Goal: Task Accomplishment & Management: Manage account settings

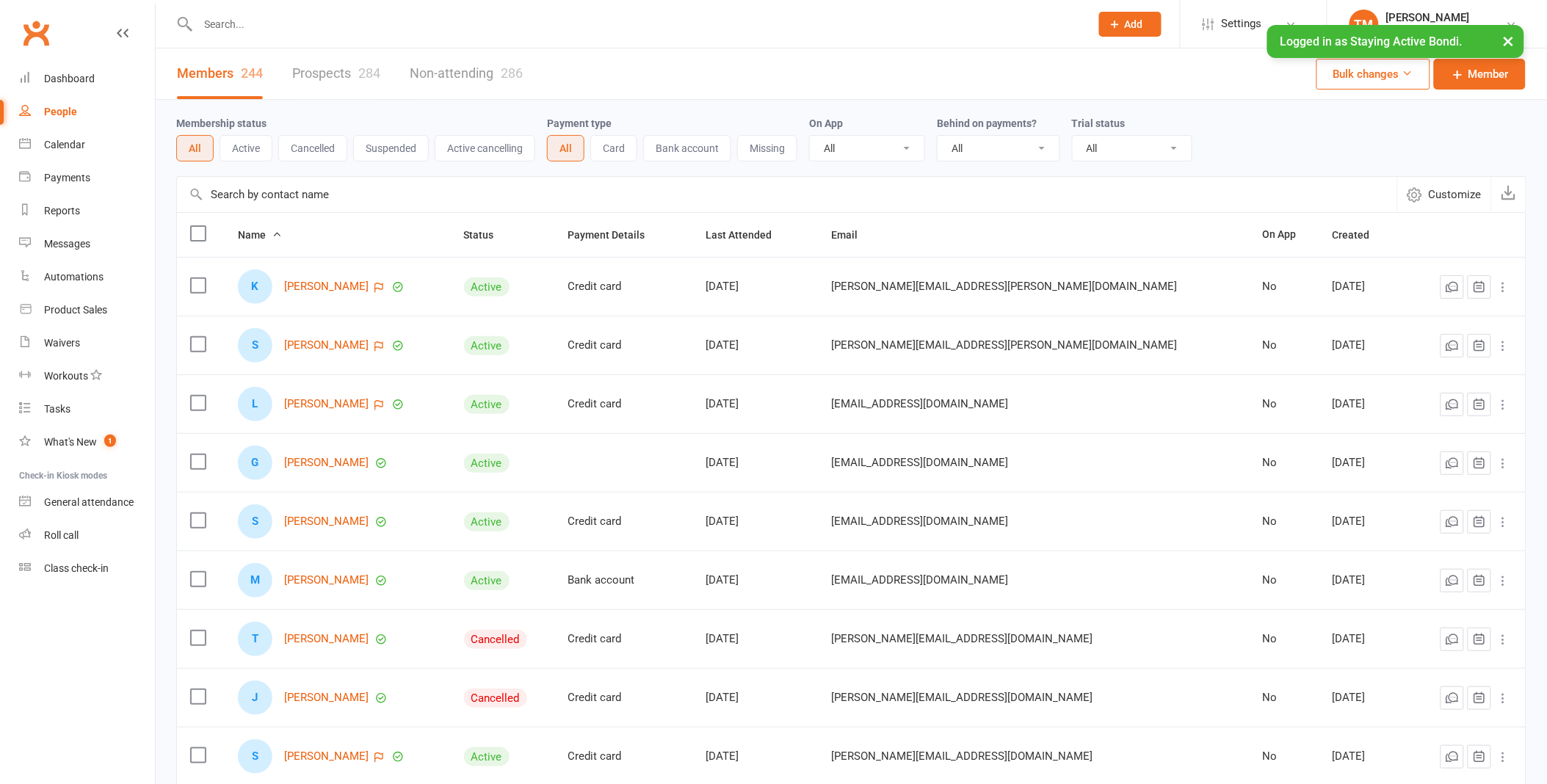
click at [1511, 37] on button "×" at bounding box center [1508, 41] width 27 height 32
click at [1511, 37] on link "TM Tom Maddren Staying Active Bondi" at bounding box center [1437, 24] width 175 height 29
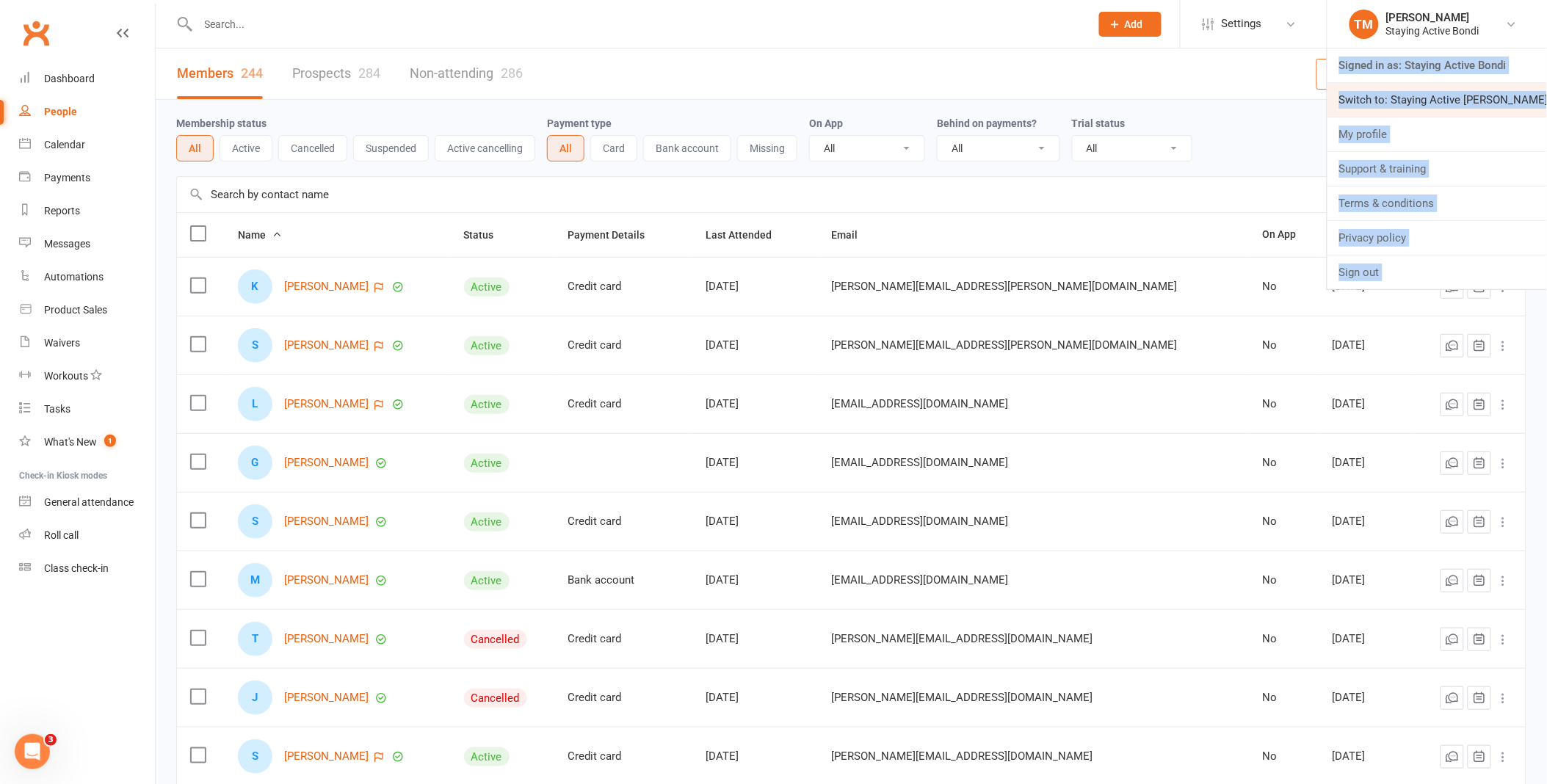
click at [1464, 92] on link "Switch to: Staying Active Gordon" at bounding box center [1437, 100] width 220 height 34
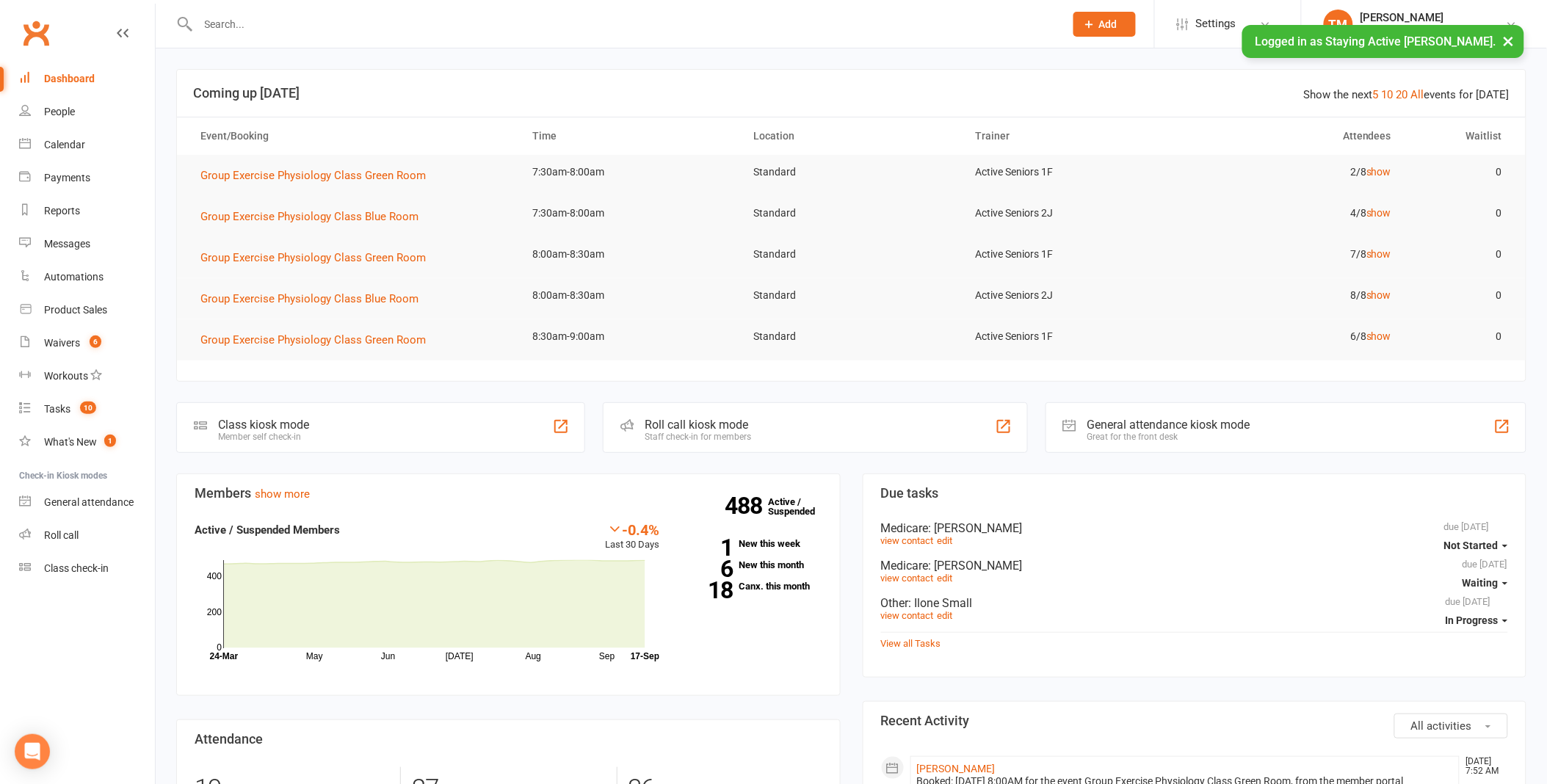
click at [311, 28] on input "text" at bounding box center [624, 24] width 860 height 20
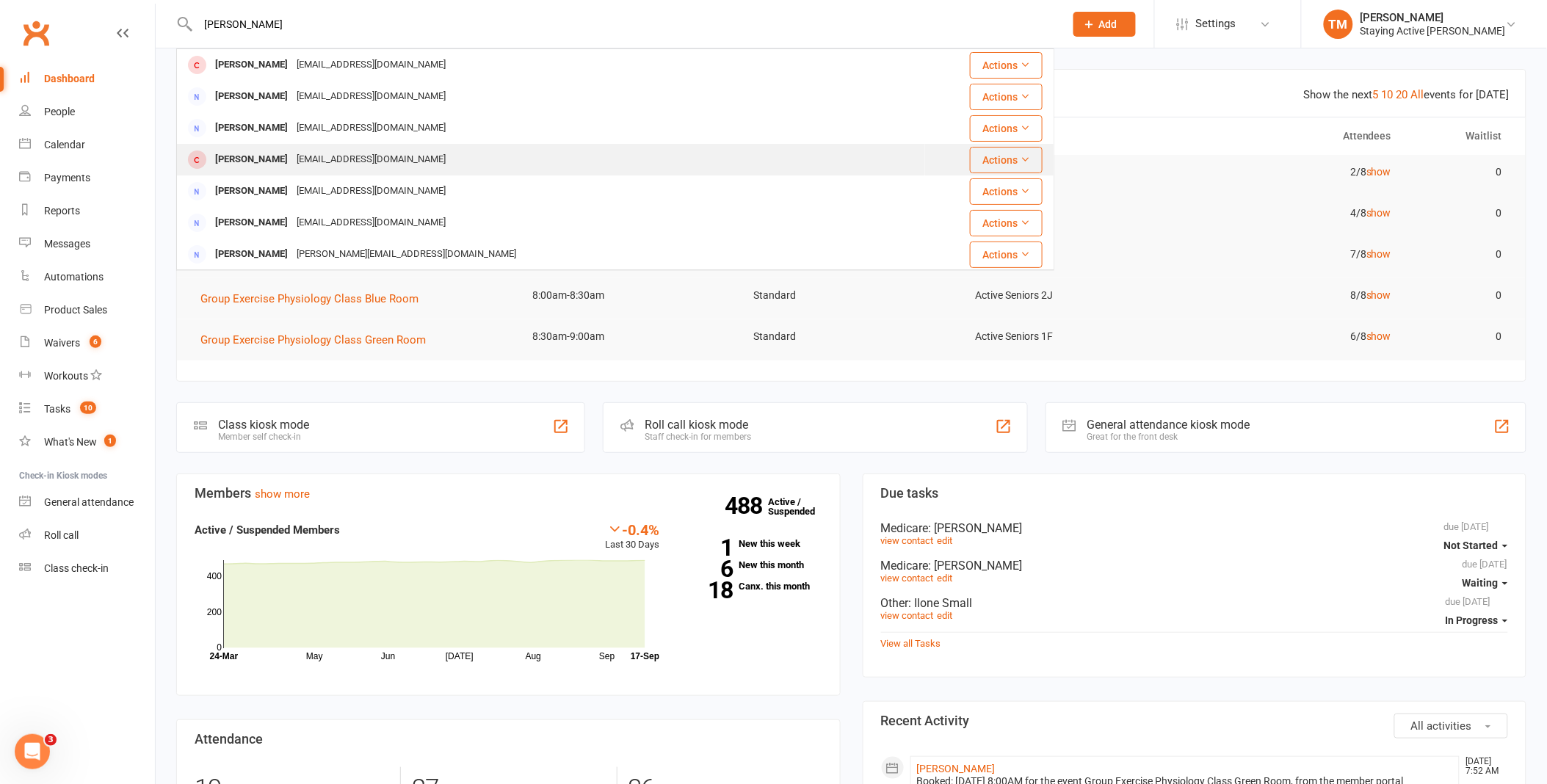
type input "sharon"
click at [349, 149] on div "[EMAIL_ADDRESS][DOMAIN_NAME]" at bounding box center [371, 160] width 158 height 21
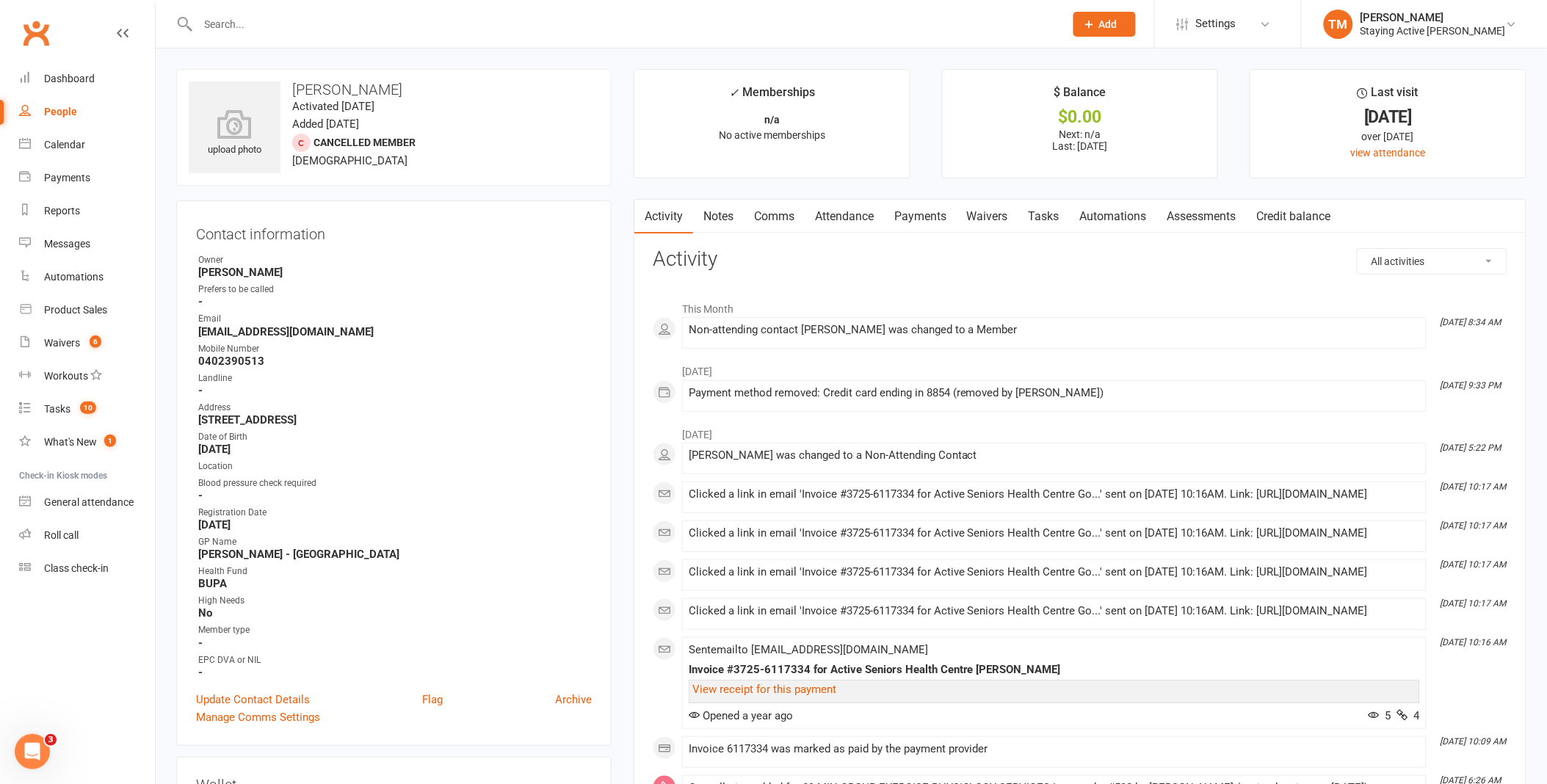
click at [971, 219] on link "Waivers" at bounding box center [988, 216] width 62 height 34
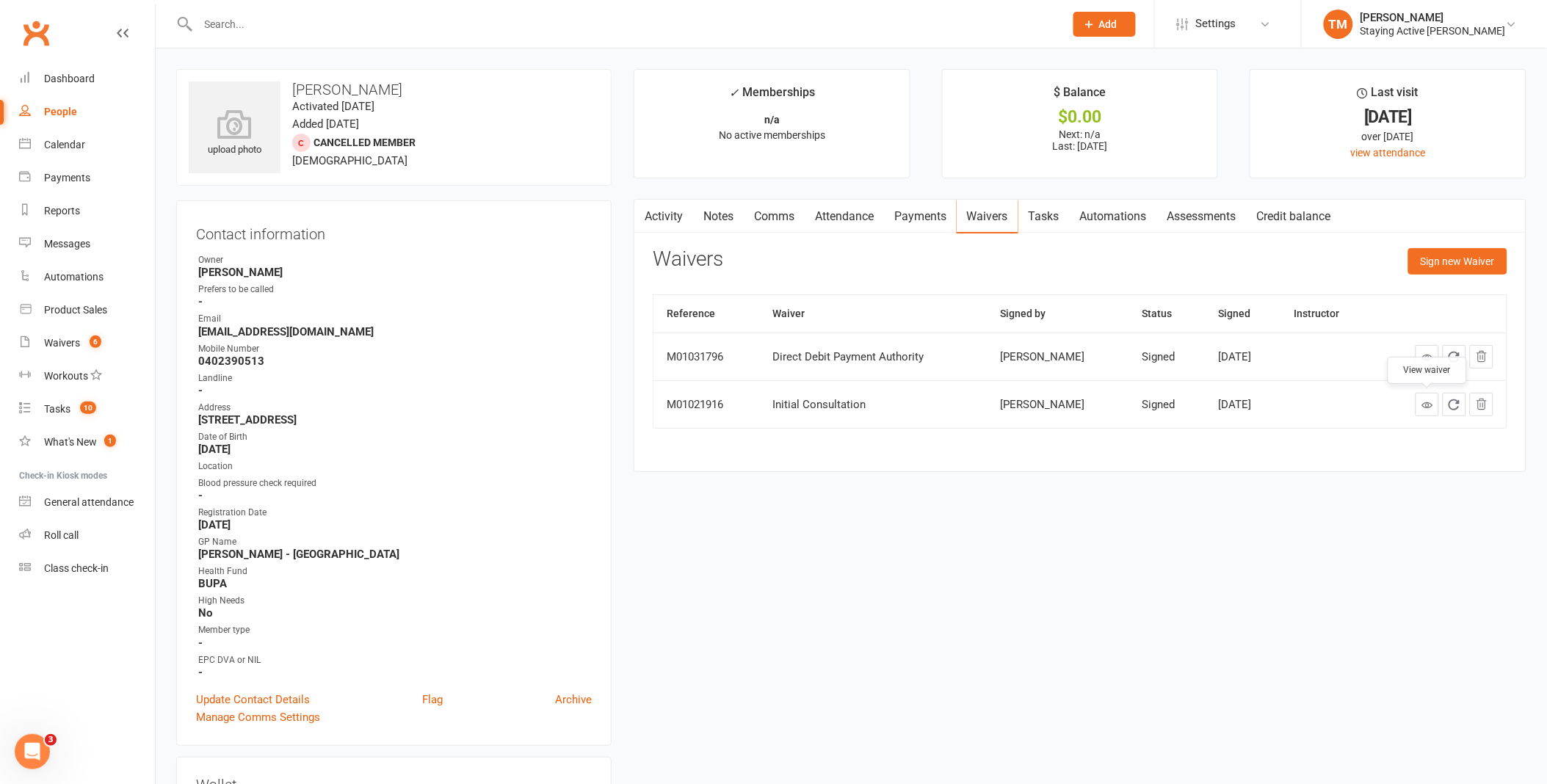
click at [1433, 409] on link at bounding box center [1427, 404] width 24 height 24
click at [255, 700] on link "Update Contact Details" at bounding box center [253, 700] width 114 height 18
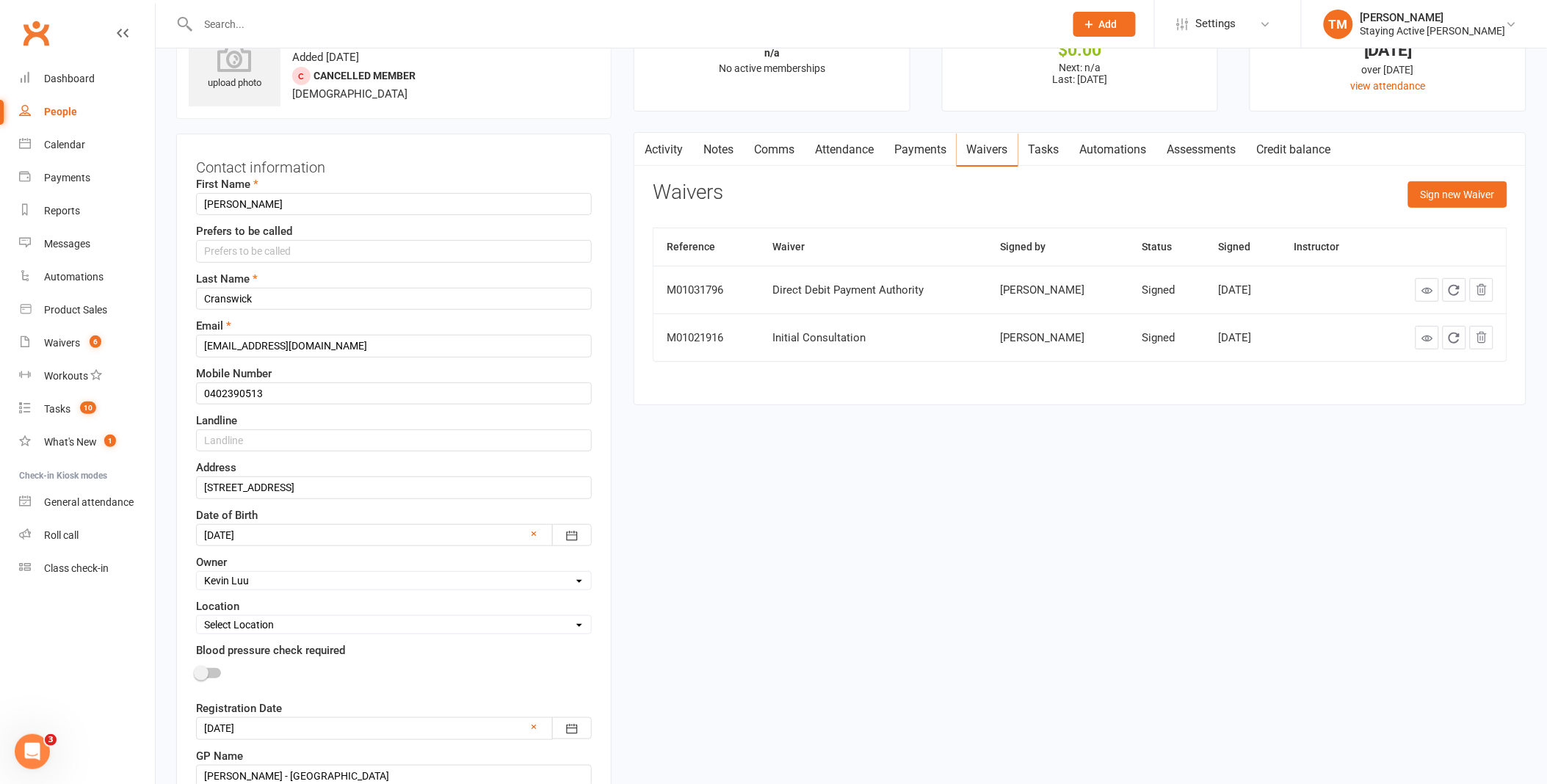
scroll to position [69, 0]
click at [422, 489] on input "3 Tallara Place, TERREY HILLS NSW 2084 TORQUAY,VIC NSW 3228" at bounding box center [394, 485] width 396 height 22
drag, startPoint x: 516, startPoint y: 486, endPoint x: 395, endPoint y: 478, distance: 121.3
click at [395, 478] on input "3 Tallara Place, TERREY HILLS NSW 2084 TORQUAY,VIC NSW 3228" at bounding box center [394, 485] width 396 height 22
click at [397, 464] on div "Address 3 Tallara Place, TERREY HILLS NSW 2084 TORQUAY,VIC NSW 3228" at bounding box center [394, 476] width 396 height 40
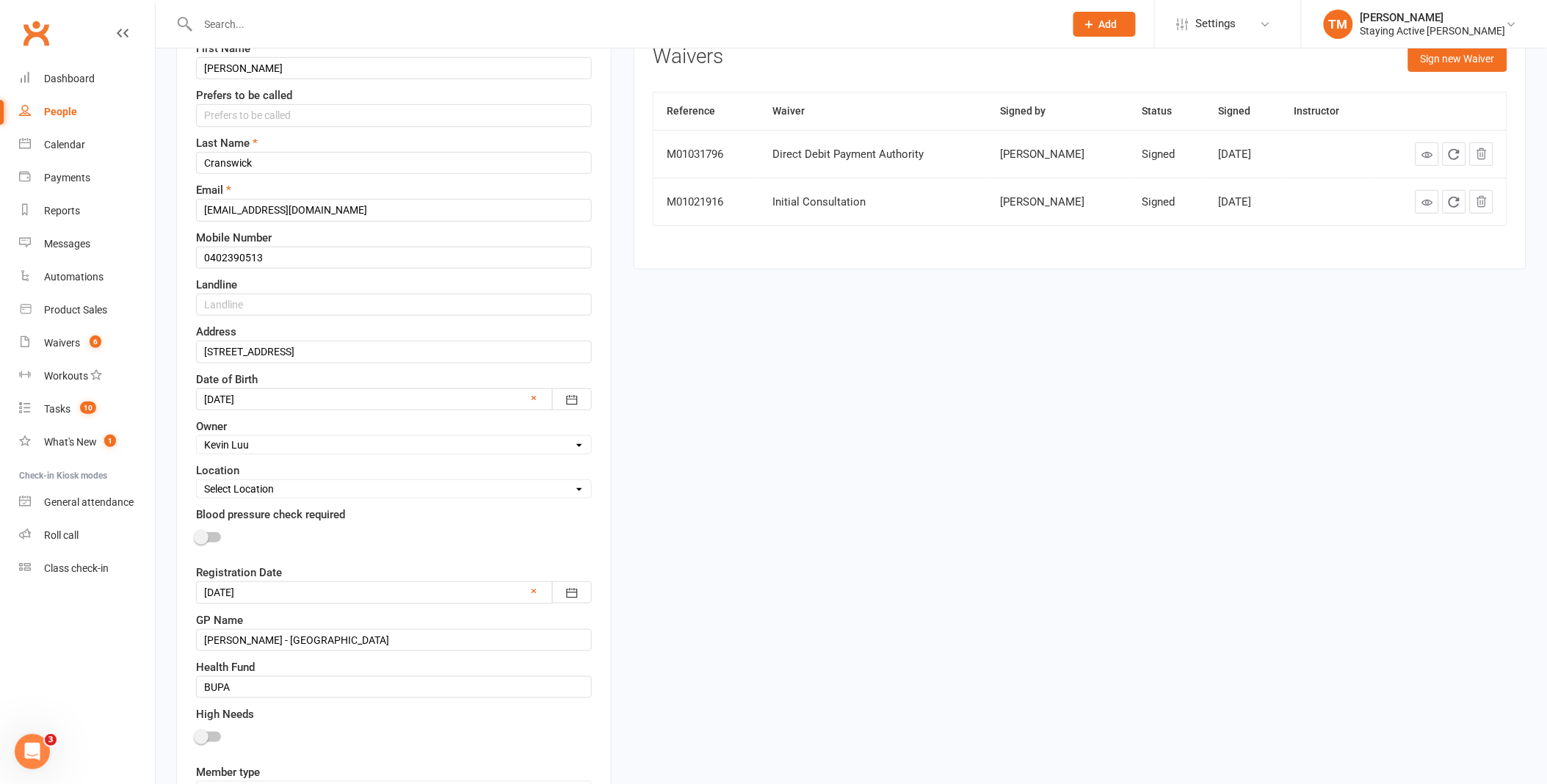
scroll to position [232, 0]
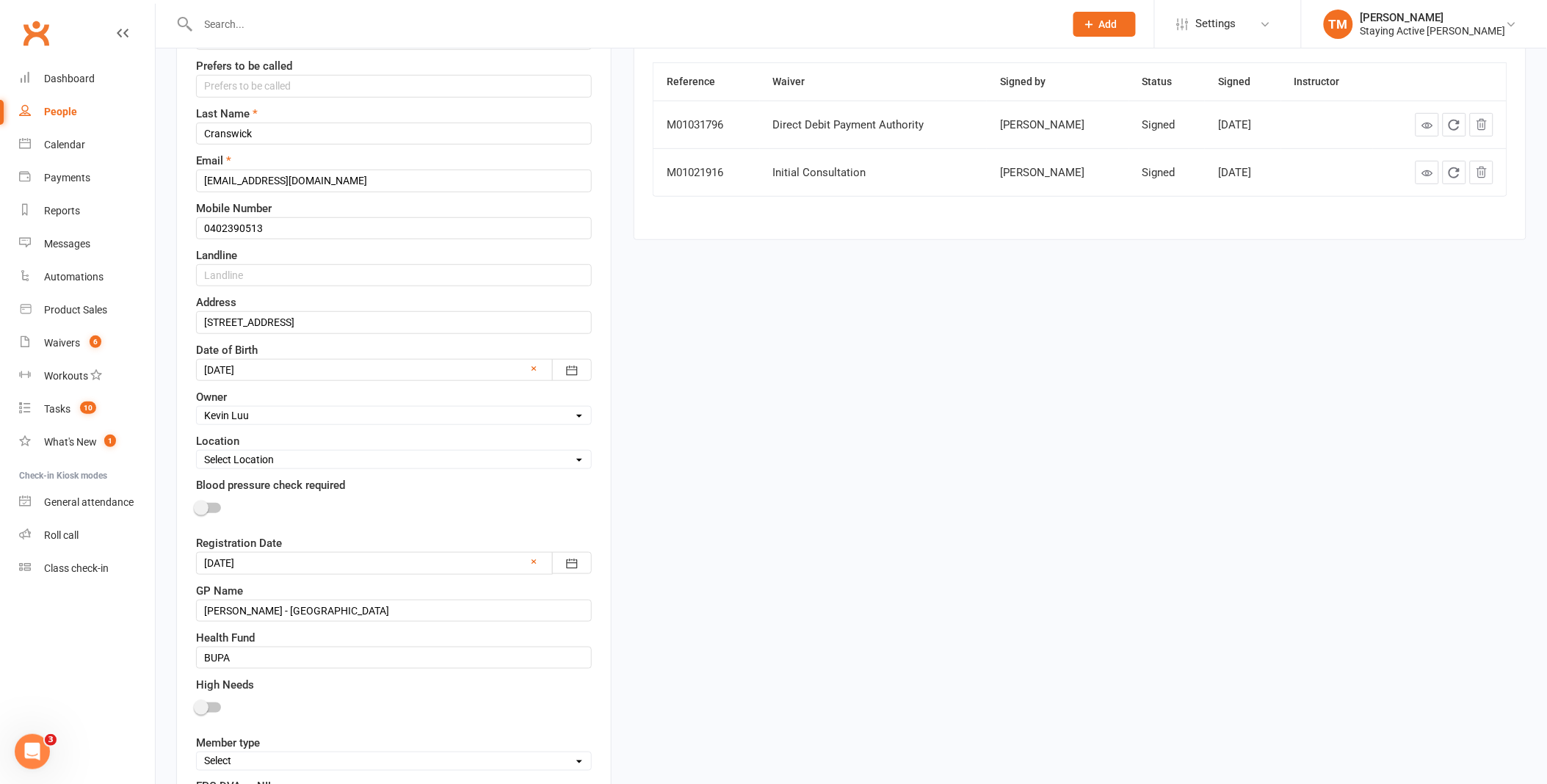
click at [504, 420] on select "Select Owner Active Seniors 1F Suzy Oglesby Lewis Pedder Carla Riccobon Emily K…" at bounding box center [394, 416] width 394 height 16
select select "9"
click at [197, 408] on select "Select Owner Active Seniors 1F Suzy Oglesby Lewis Pedder Carla Riccobon Emily K…" at bounding box center [394, 416] width 394 height 16
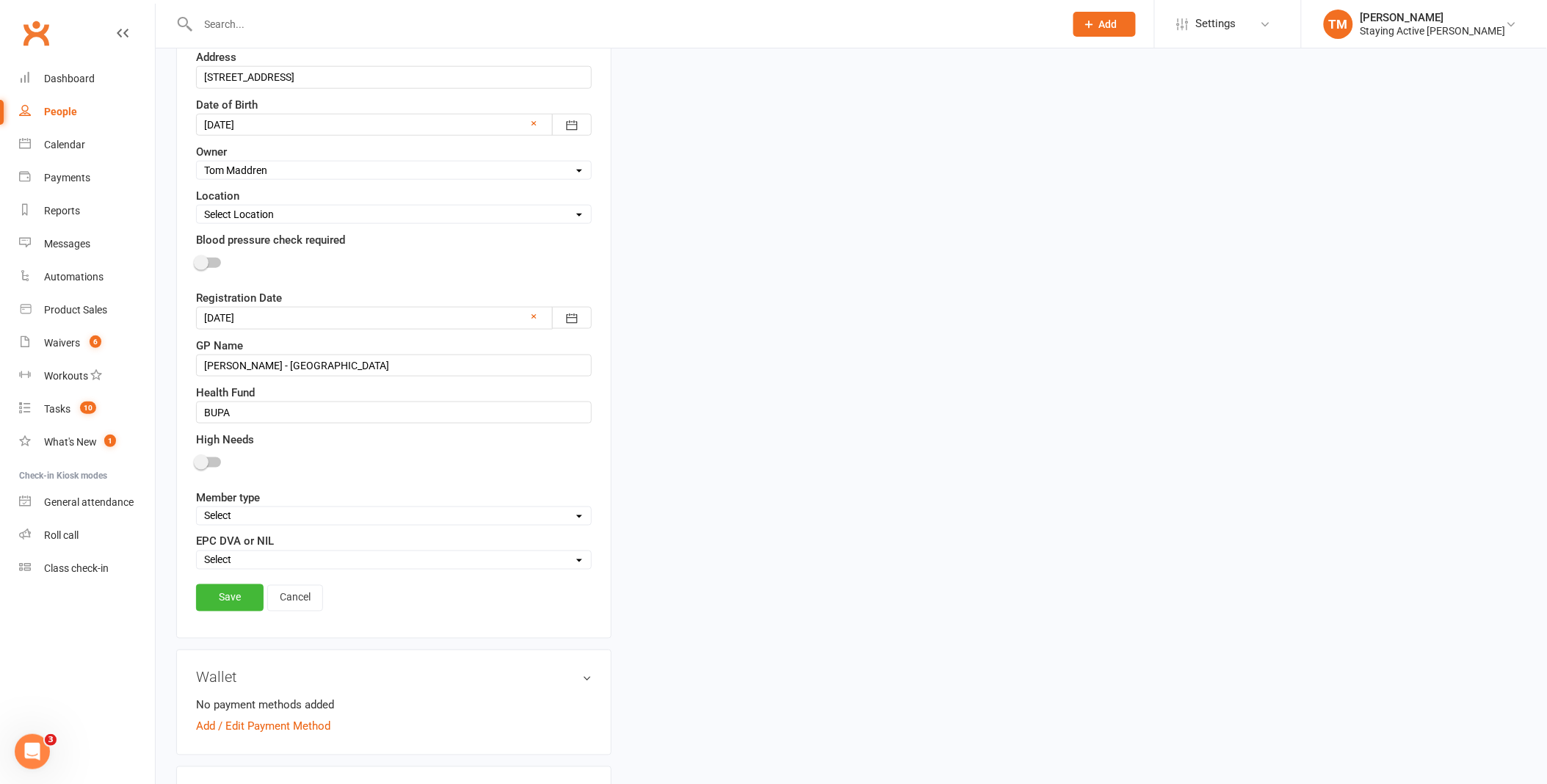
scroll to position [559, 0]
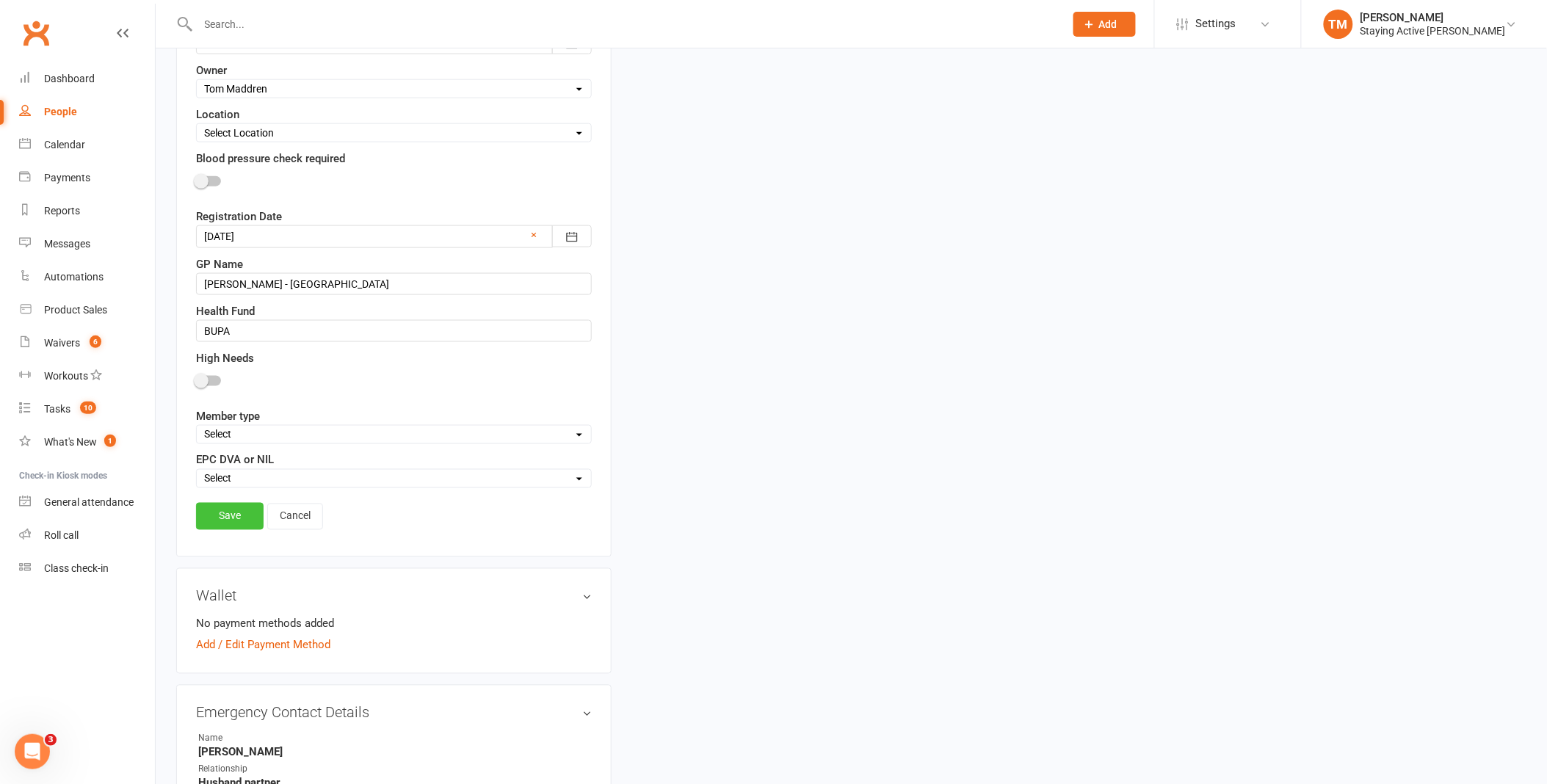
click at [221, 508] on link "Save" at bounding box center [229, 516] width 67 height 27
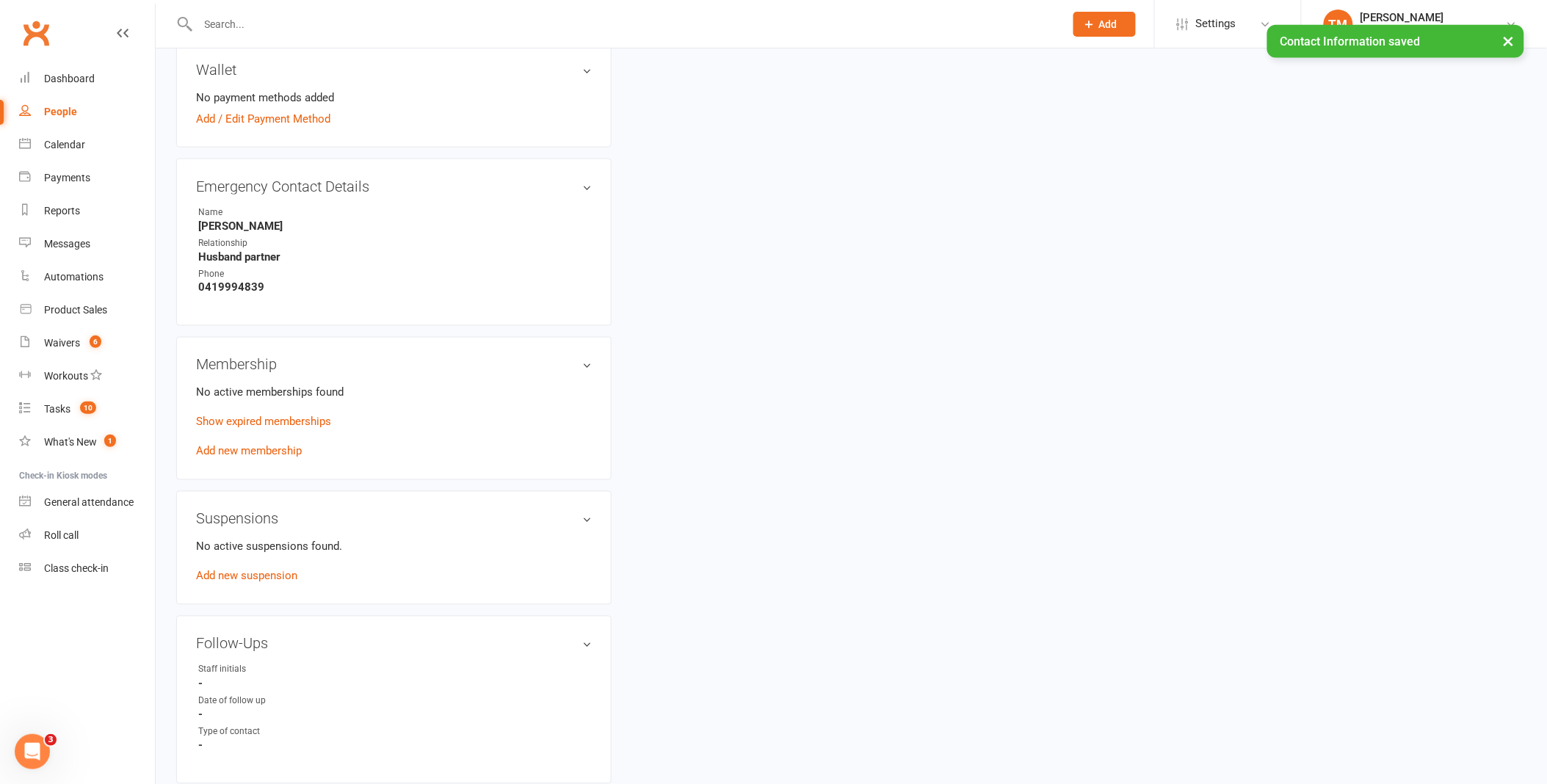
scroll to position [722, 0]
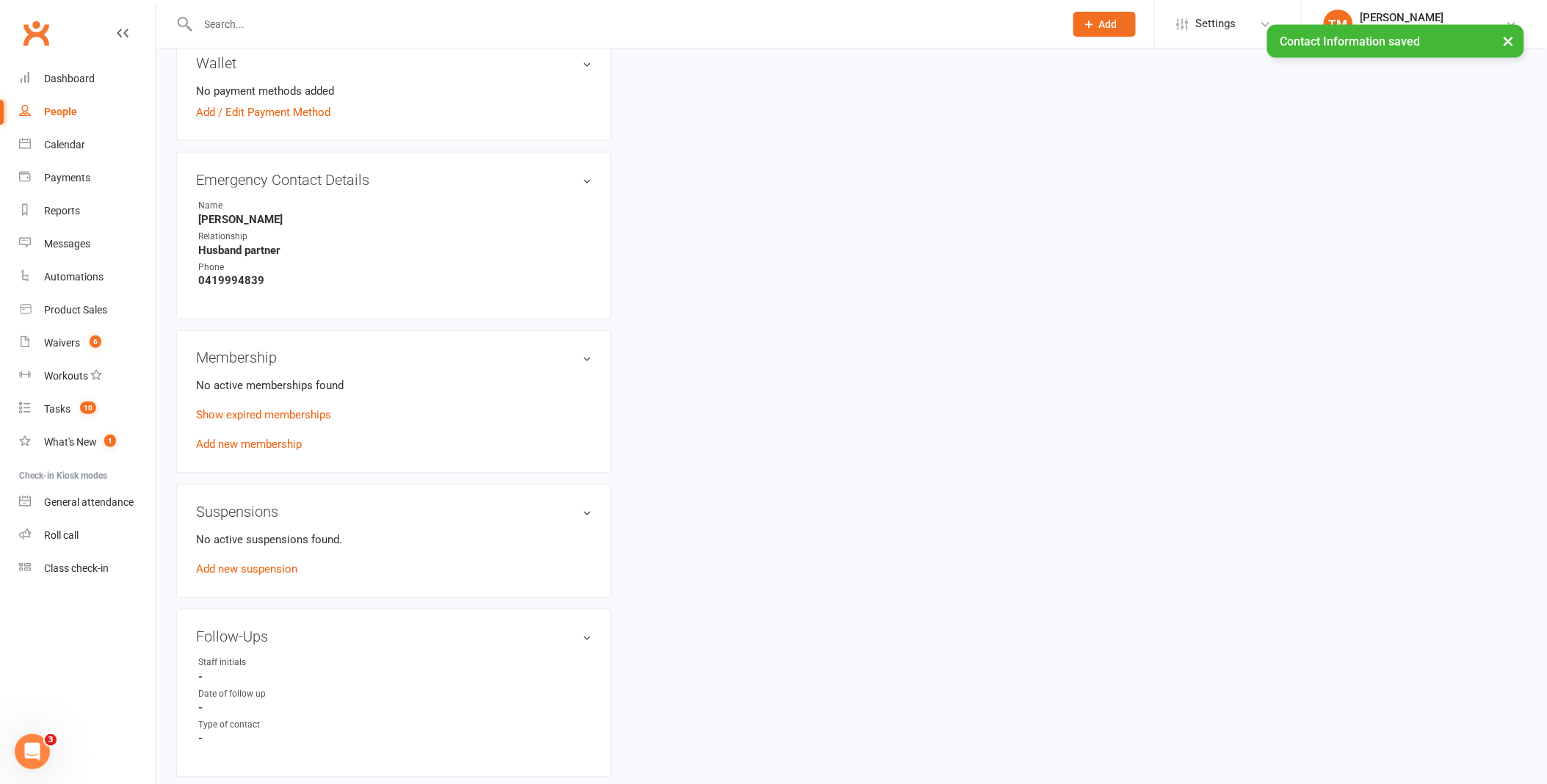
click at [584, 353] on h3 "Membership" at bounding box center [394, 358] width 396 height 16
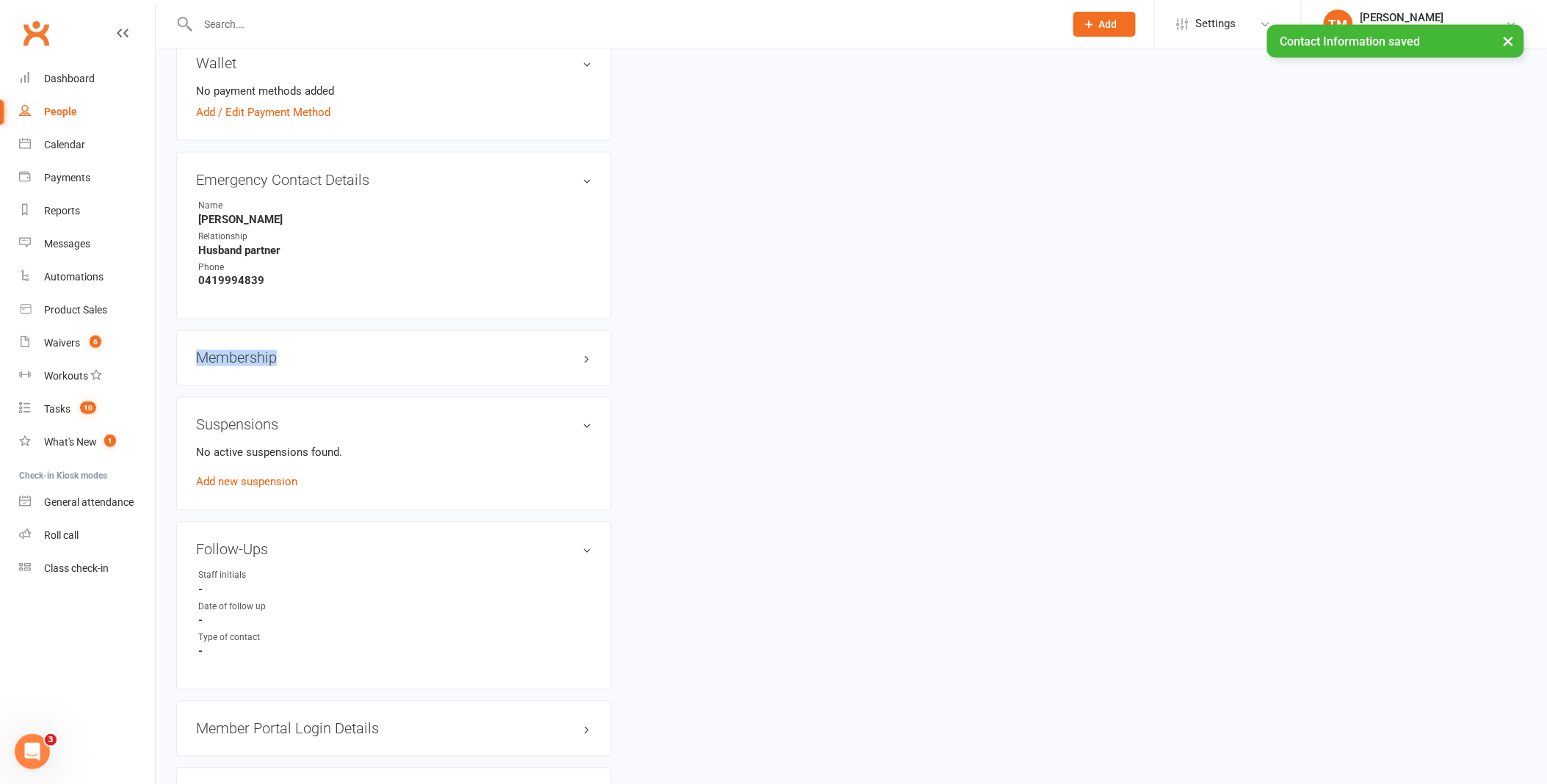
click at [584, 353] on h3 "Membership" at bounding box center [394, 358] width 396 height 16
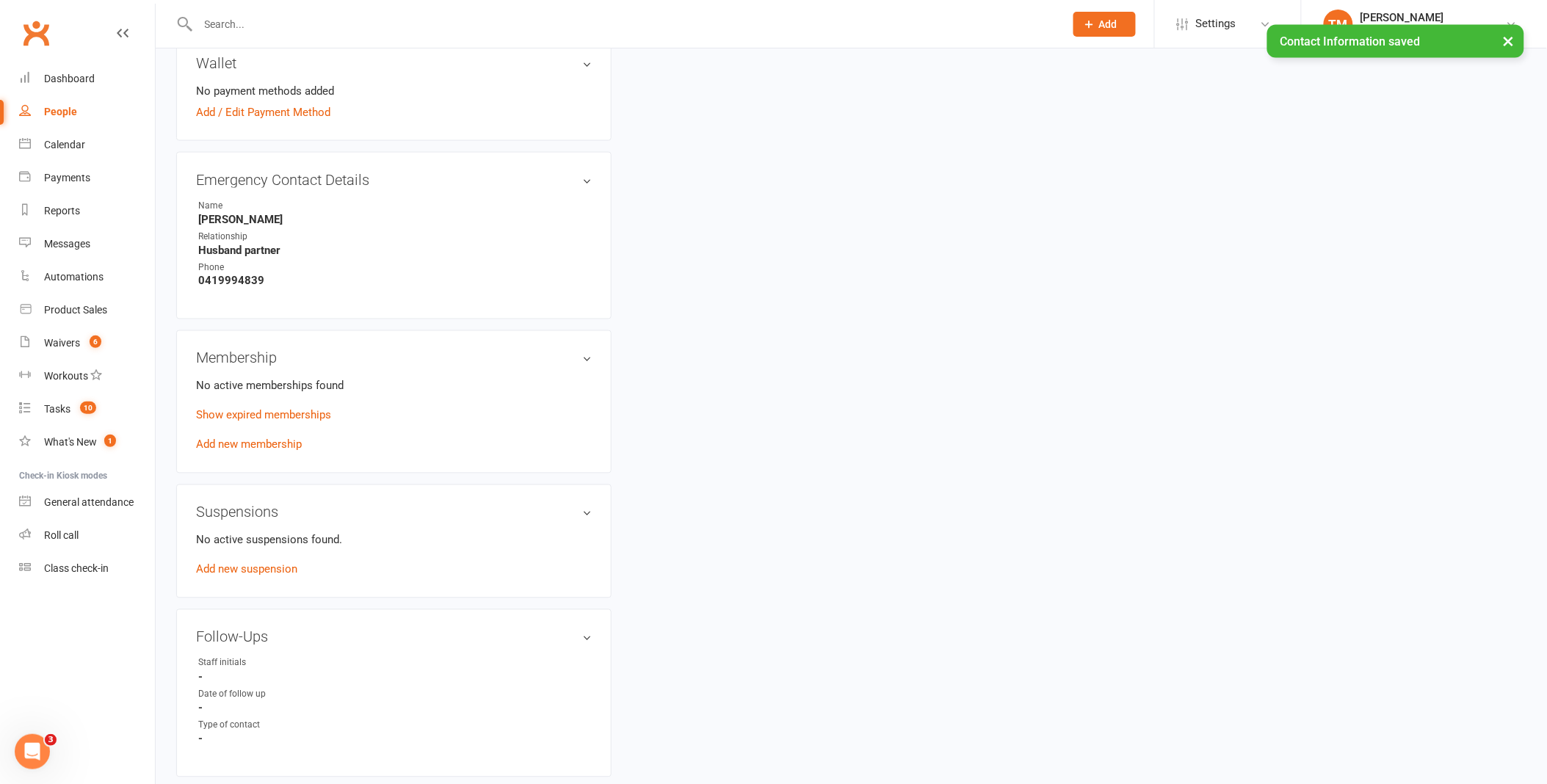
drag, startPoint x: 584, startPoint y: 353, endPoint x: 642, endPoint y: 392, distance: 69.9
click at [642, 392] on div "upload photo Sharon Cranswick Activated 25 March, 2024 Added 22 March, 2024 Can…" at bounding box center [851, 285] width 1372 height 1877
drag, startPoint x: 642, startPoint y: 392, endPoint x: 679, endPoint y: 508, distance: 121.8
click at [679, 508] on div "upload photo Sharon Cranswick Activated 25 March, 2024 Added 22 March, 2024 Can…" at bounding box center [851, 285] width 1372 height 1877
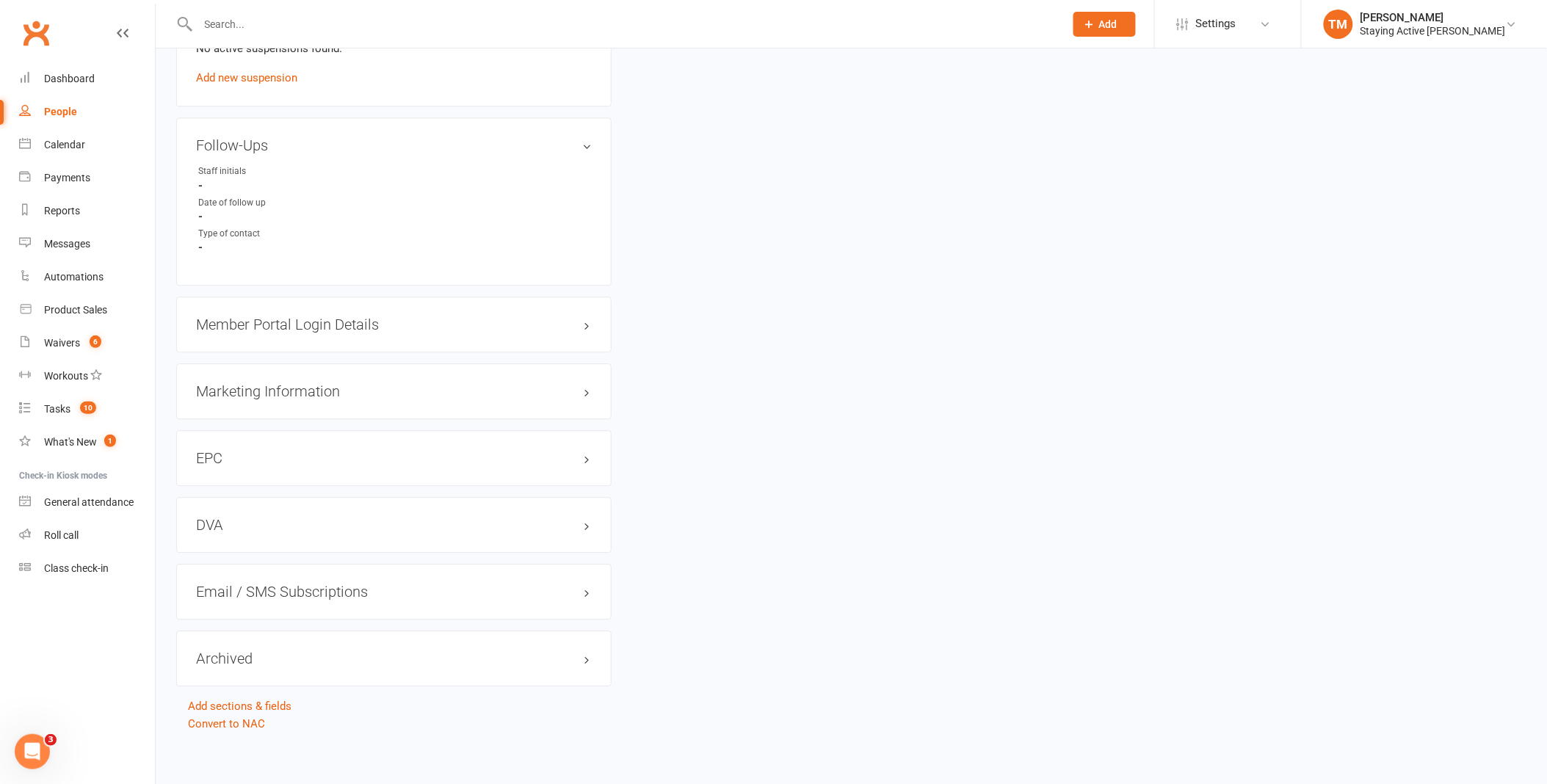
scroll to position [1217, 0]
click at [589, 462] on div "EPC edit" at bounding box center [393, 454] width 435 height 56
click at [585, 456] on h3 "EPC edit" at bounding box center [394, 455] width 396 height 16
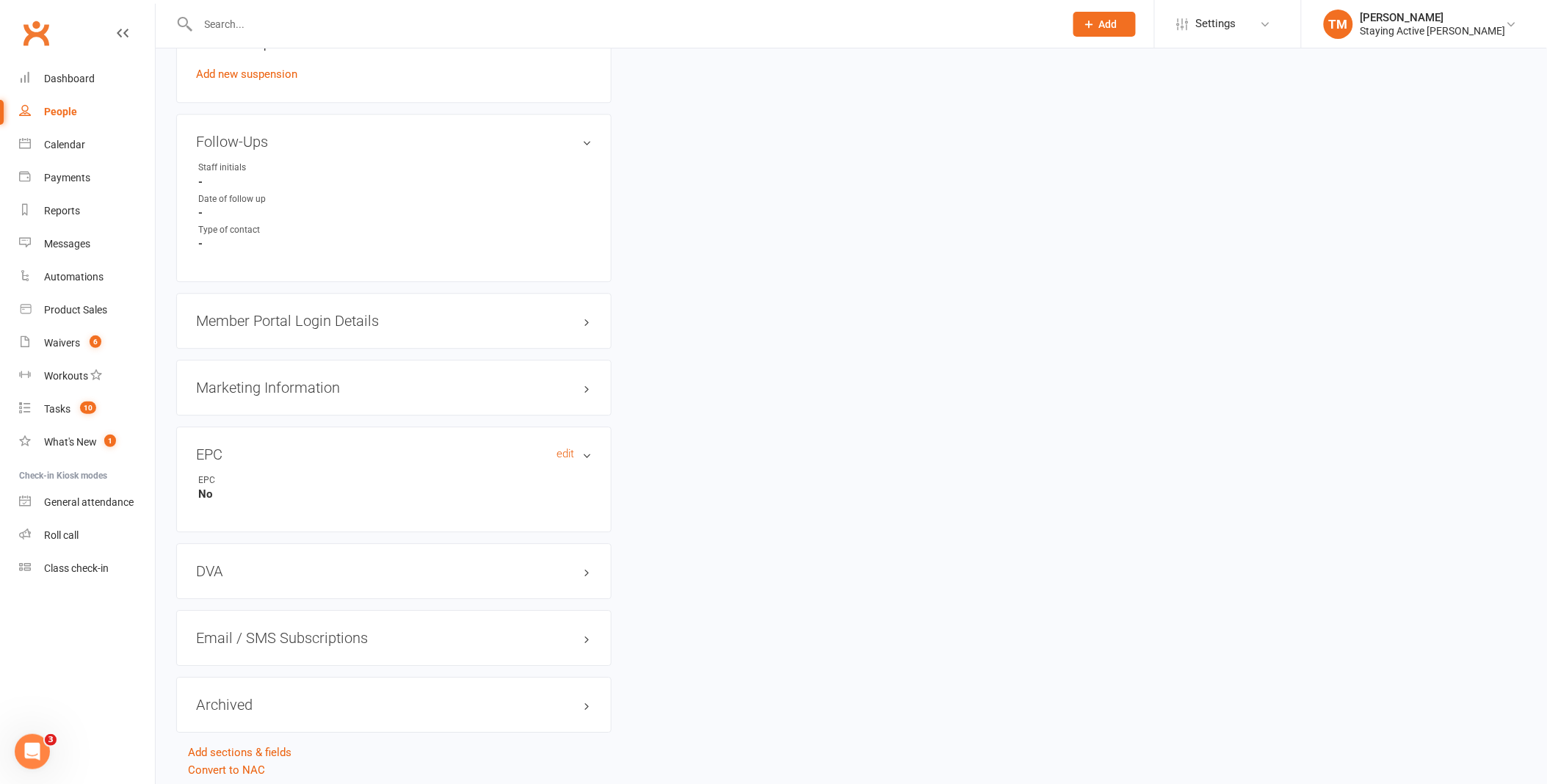
click at [585, 456] on h3 "EPC edit" at bounding box center [394, 455] width 396 height 16
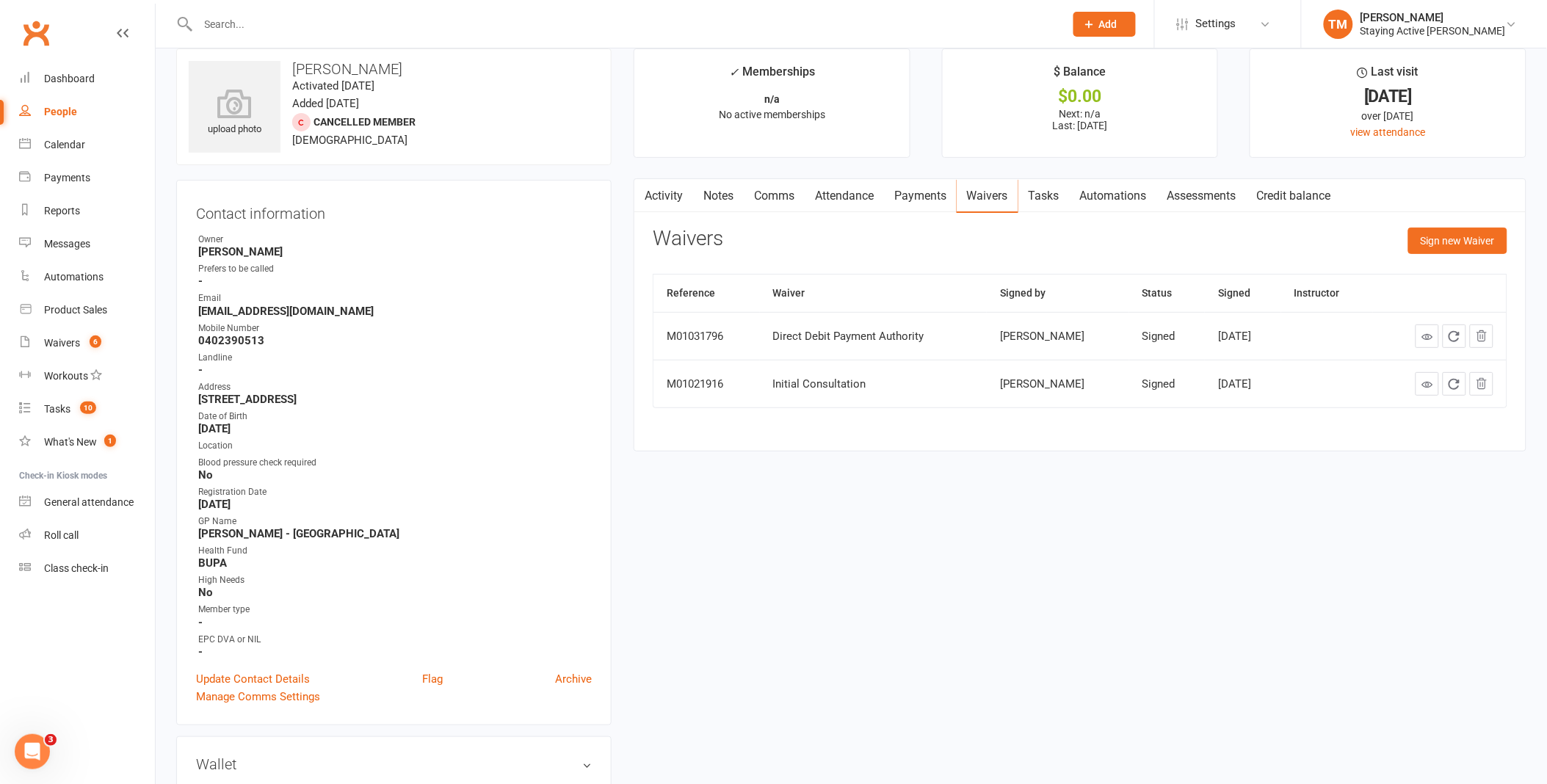
scroll to position [0, 0]
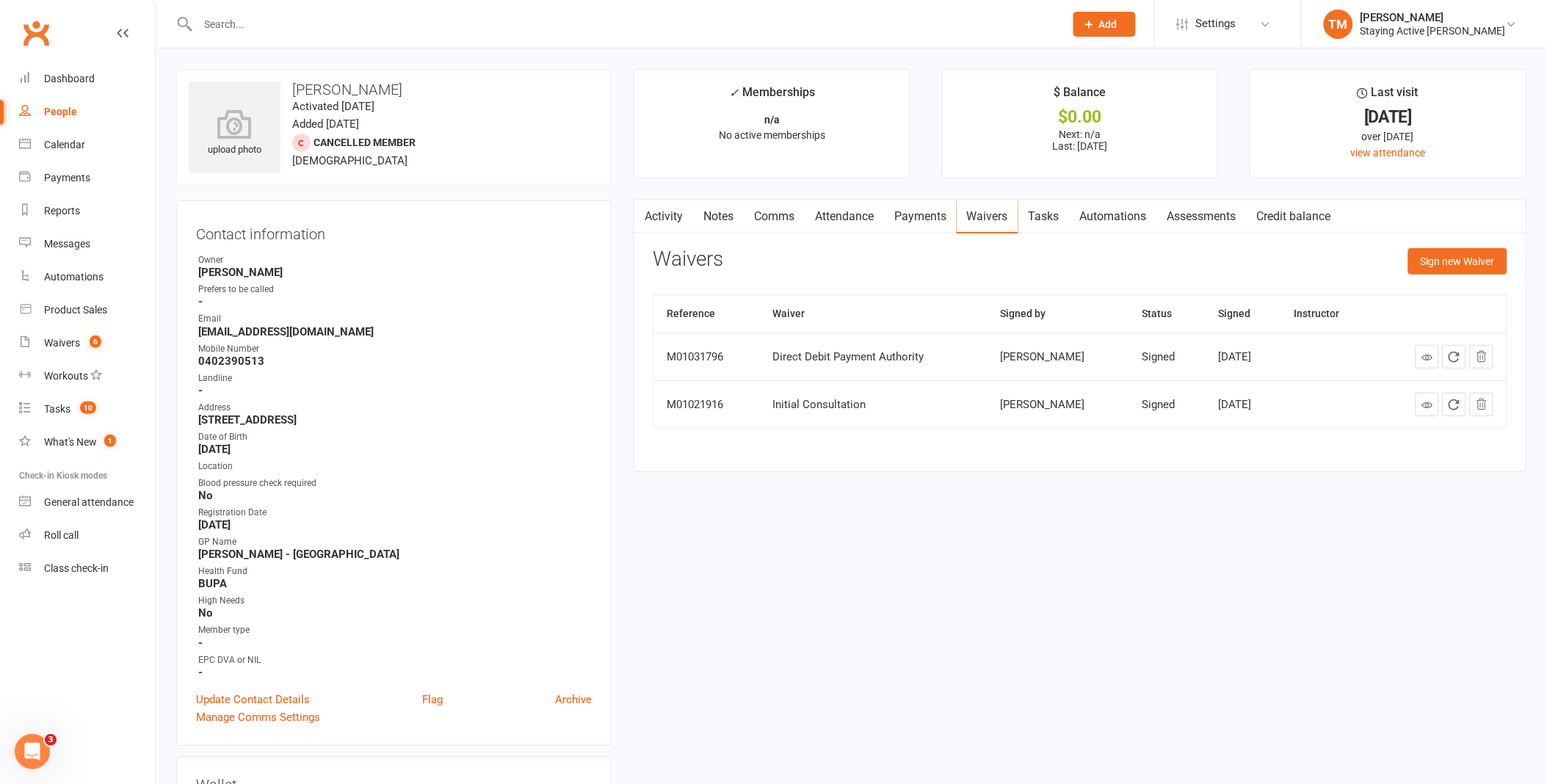
click at [1184, 218] on link "Assessments" at bounding box center [1202, 216] width 89 height 34
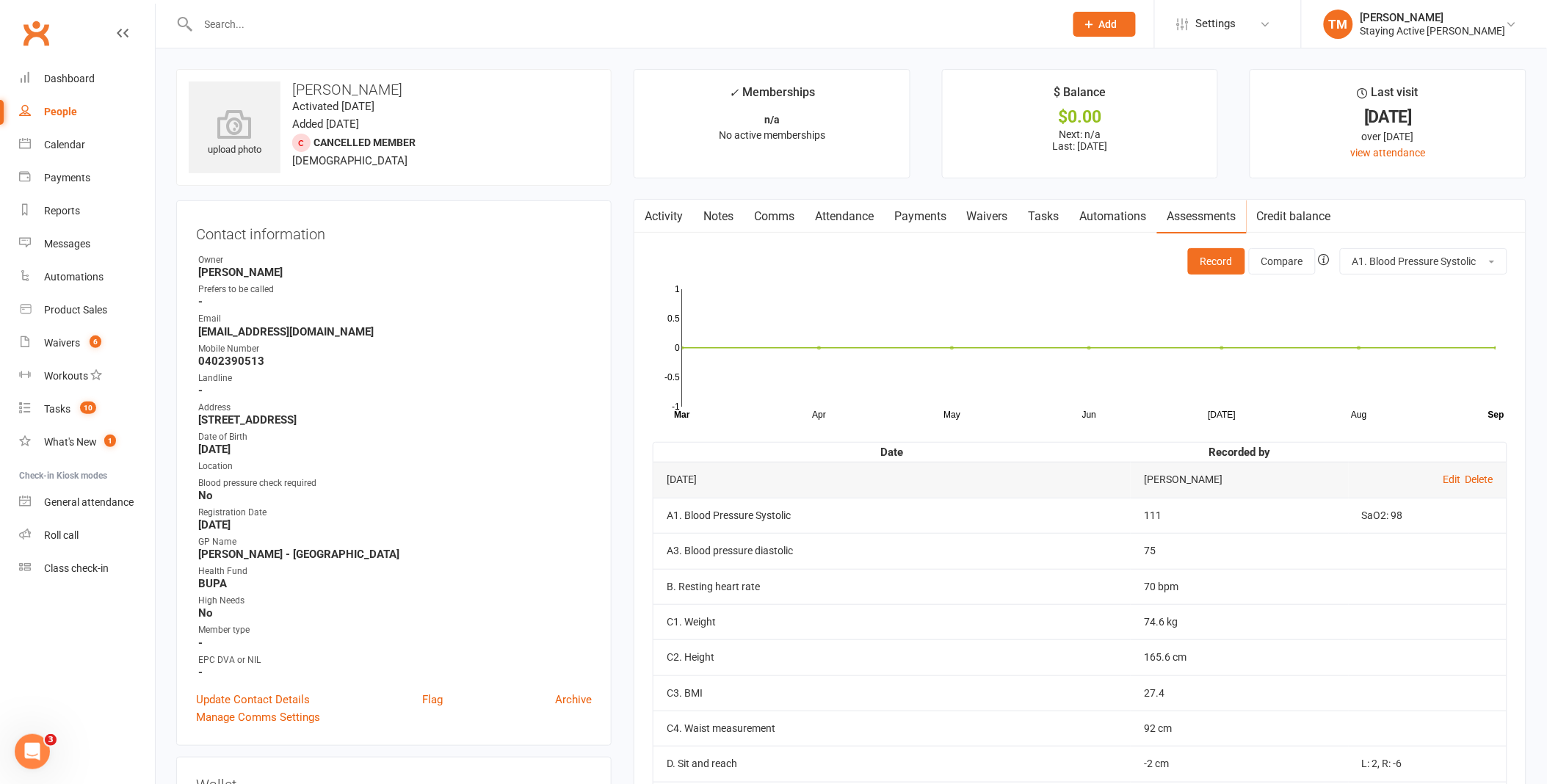
click at [733, 222] on link "Notes" at bounding box center [718, 216] width 50 height 34
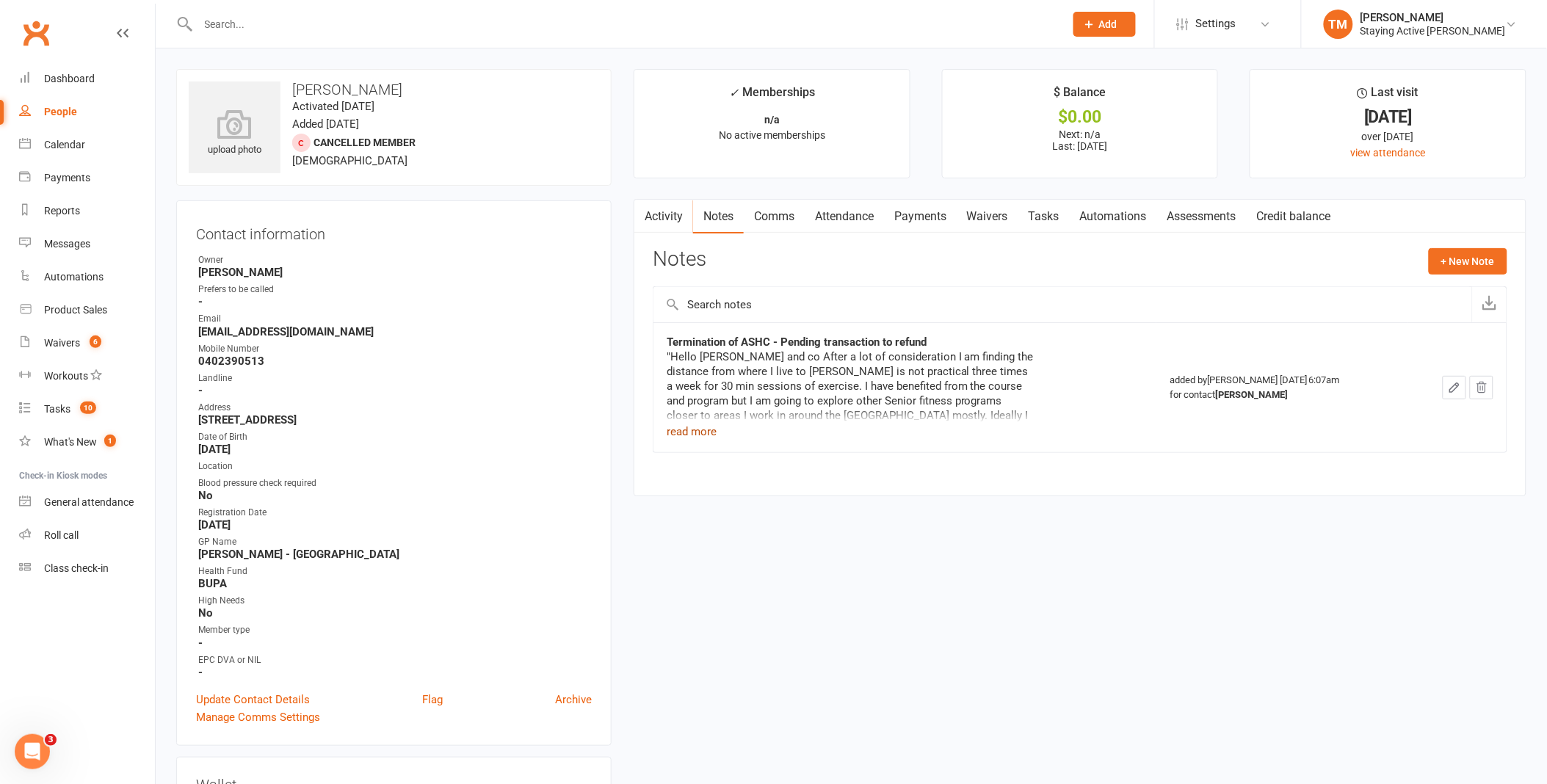
click at [715, 431] on button "read more" at bounding box center [692, 432] width 50 height 18
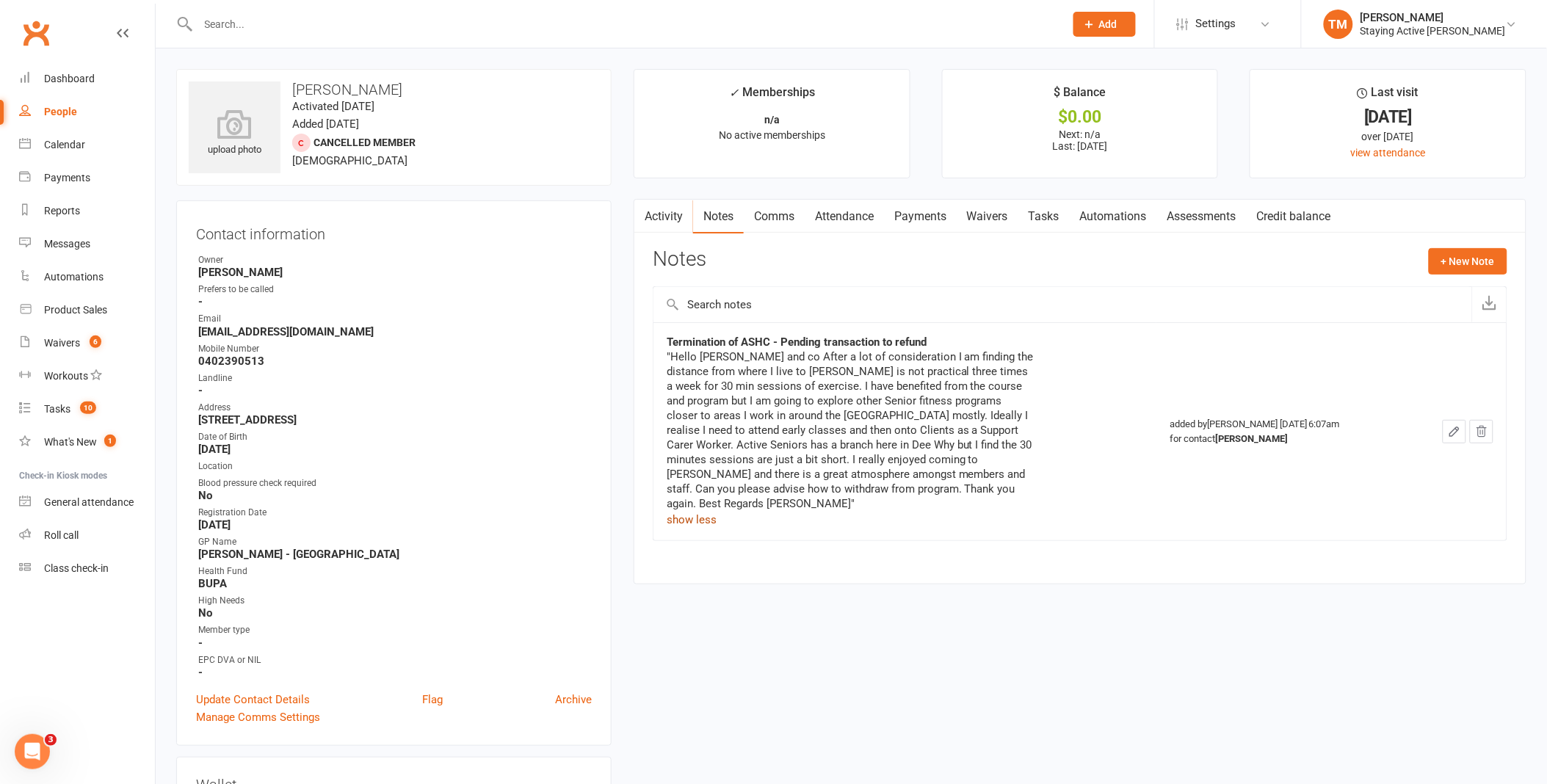
click at [765, 229] on link "Comms" at bounding box center [774, 216] width 61 height 34
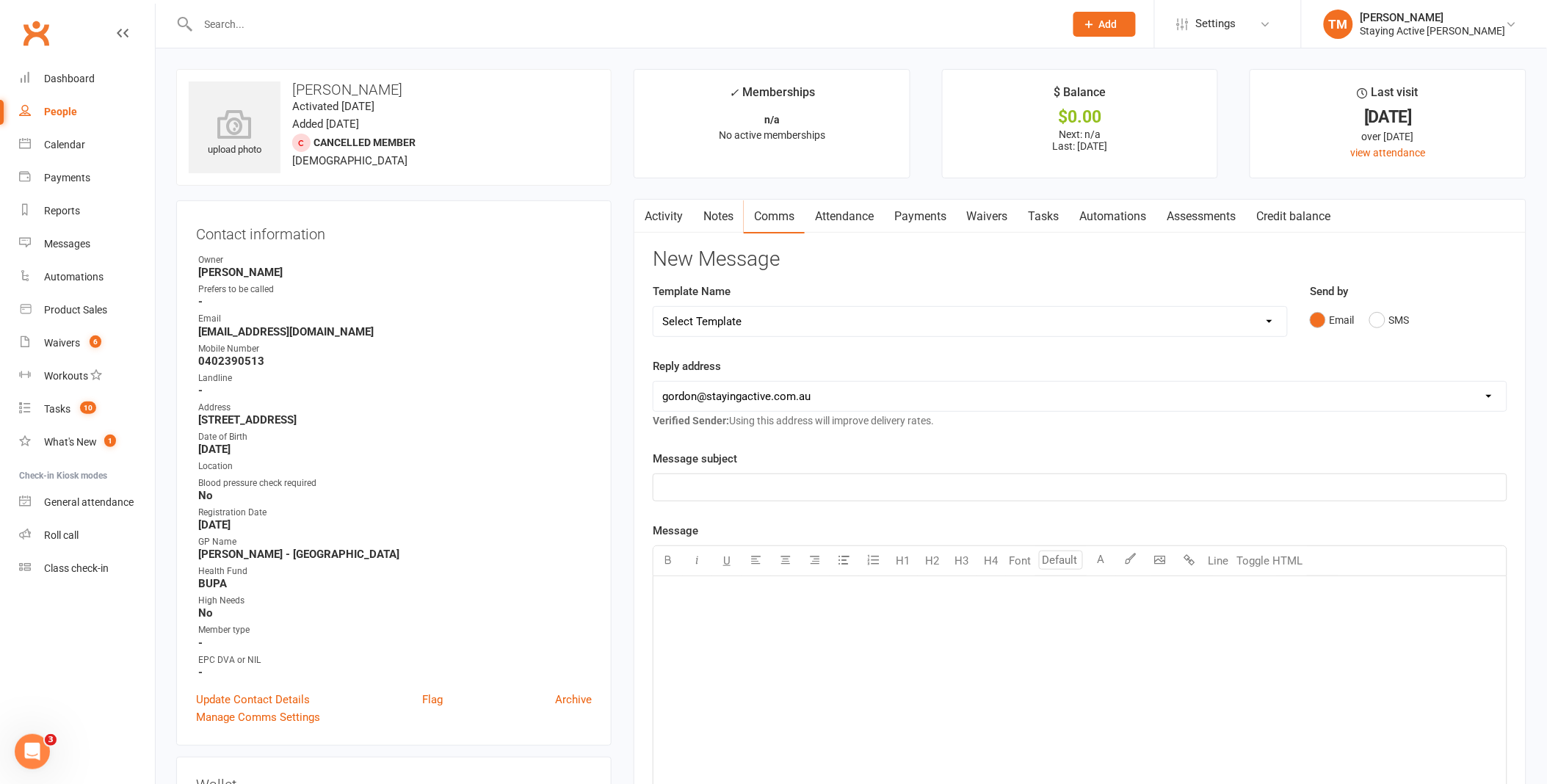
click at [816, 213] on link "Attendance" at bounding box center [844, 216] width 79 height 34
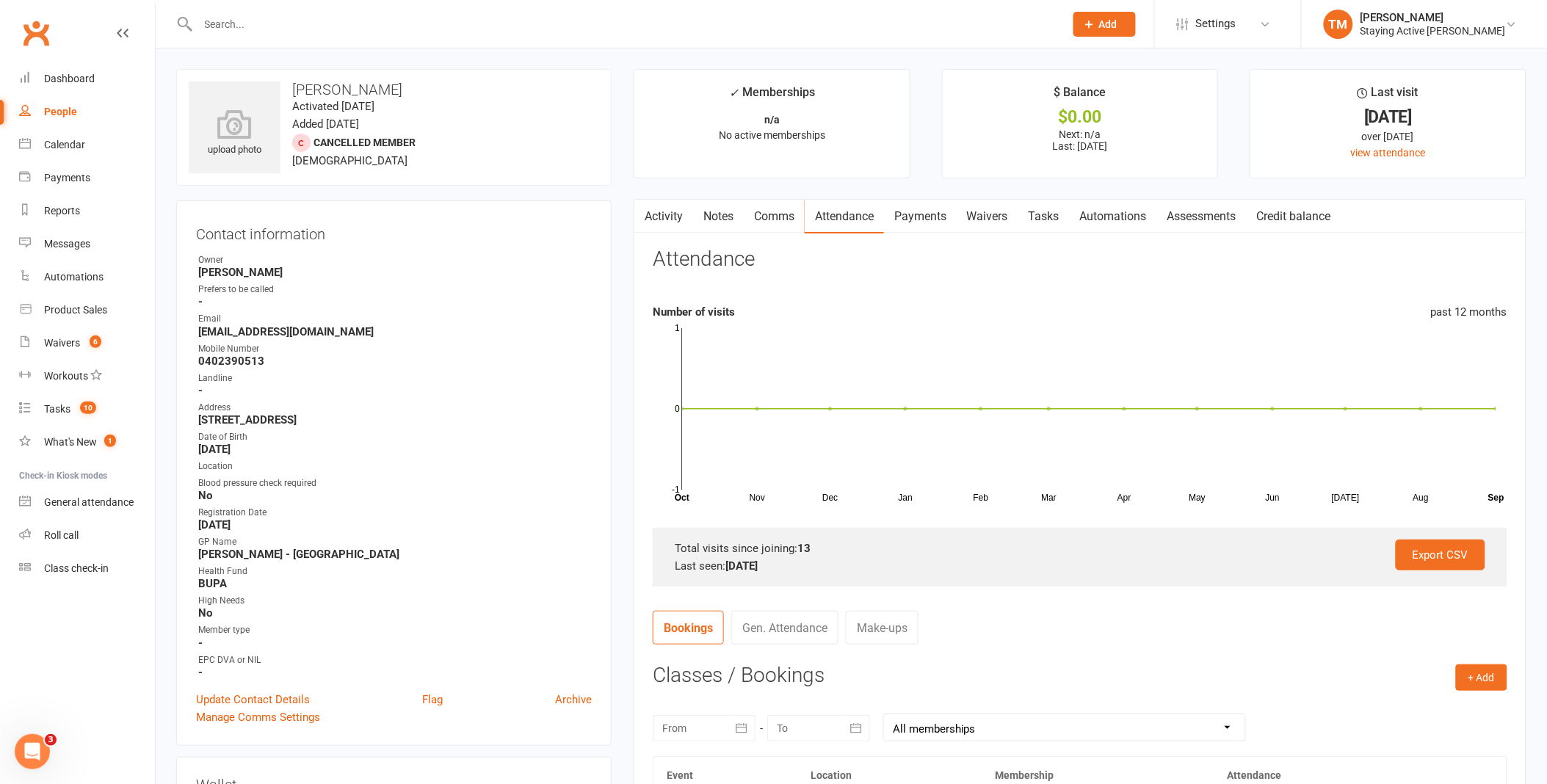
click at [897, 221] on link "Payments" at bounding box center [920, 216] width 73 height 34
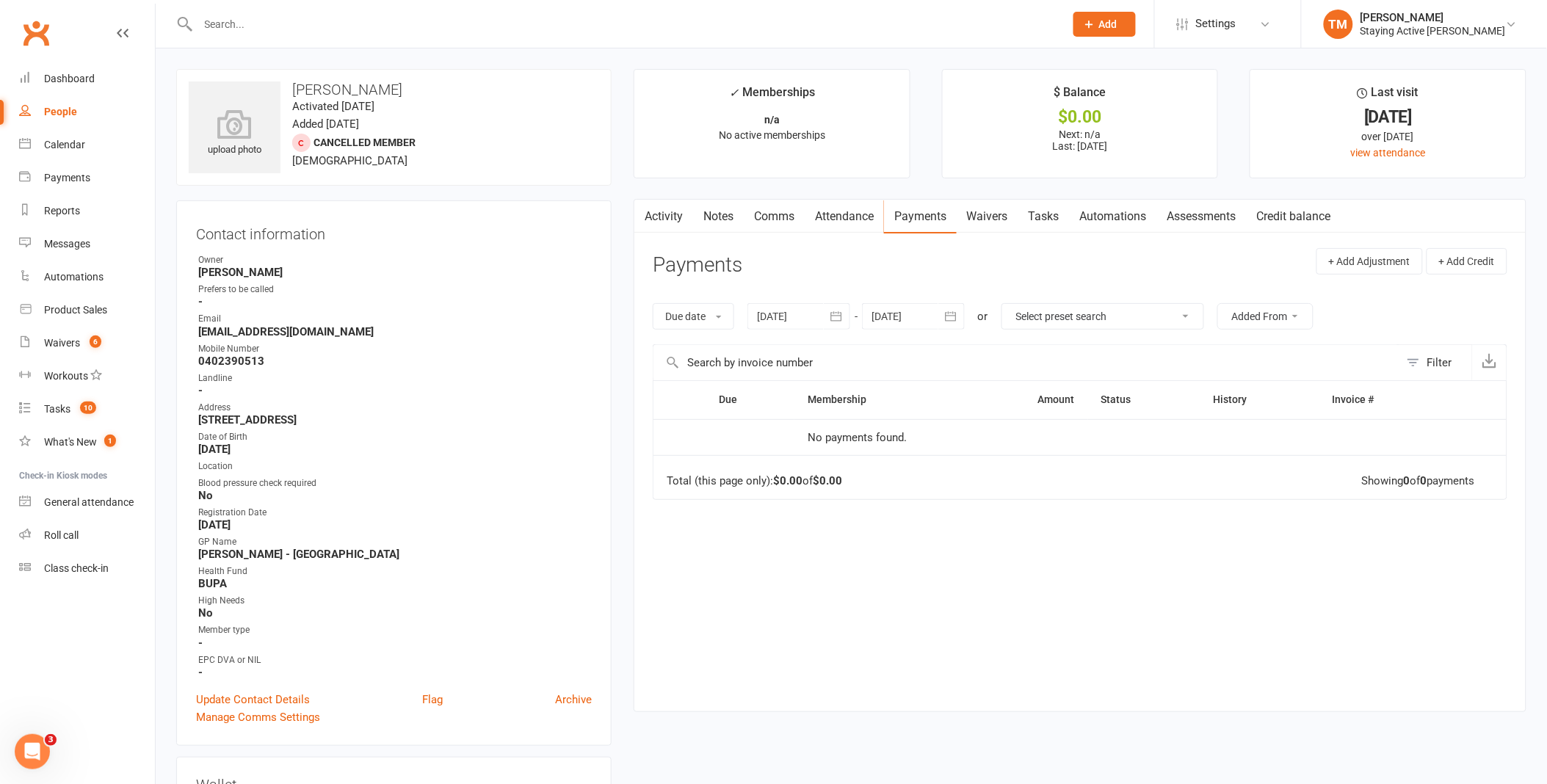
click at [972, 217] on link "Waivers" at bounding box center [988, 216] width 62 height 34
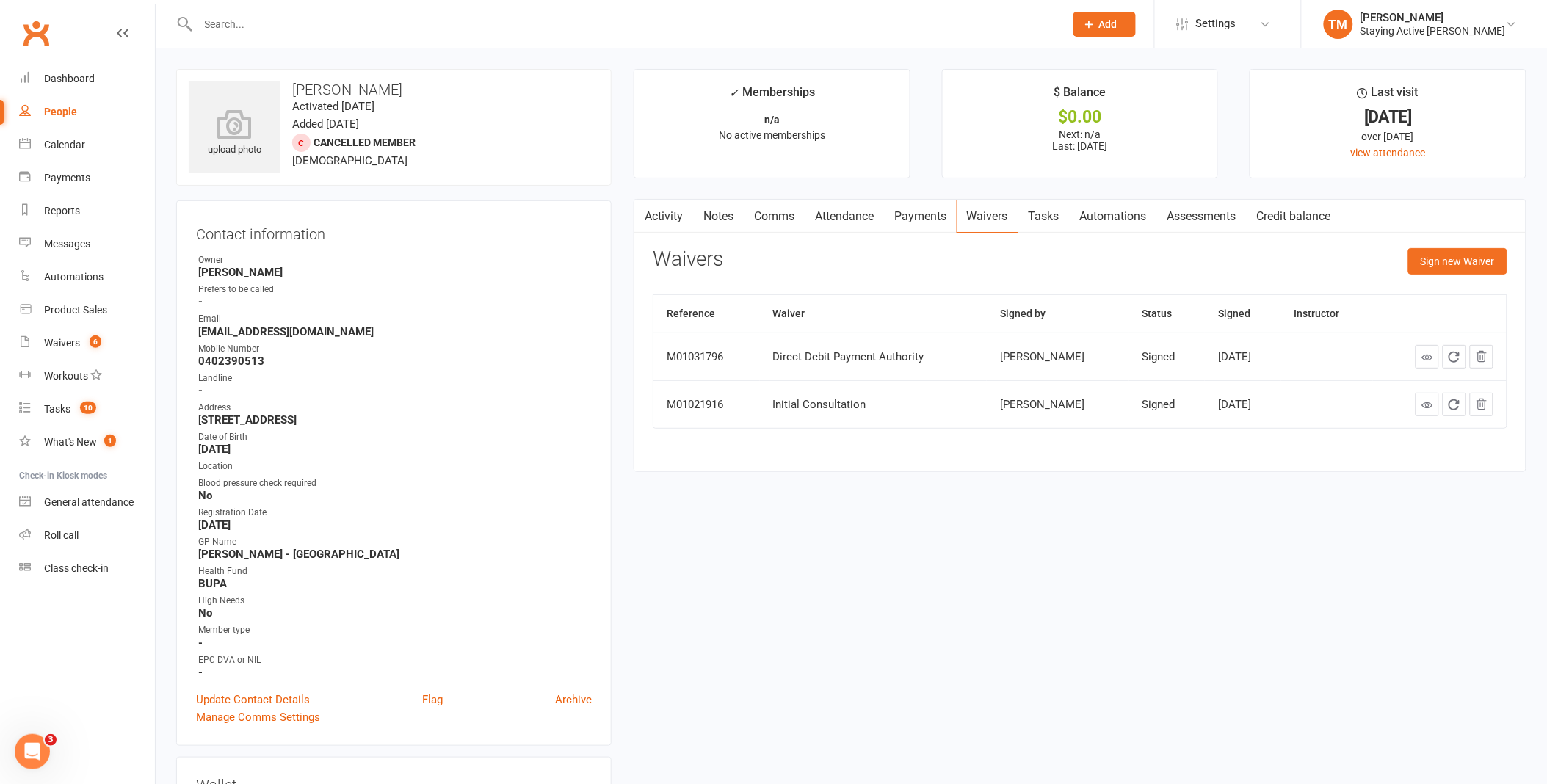
click at [1058, 221] on link "Tasks" at bounding box center [1043, 216] width 51 height 34
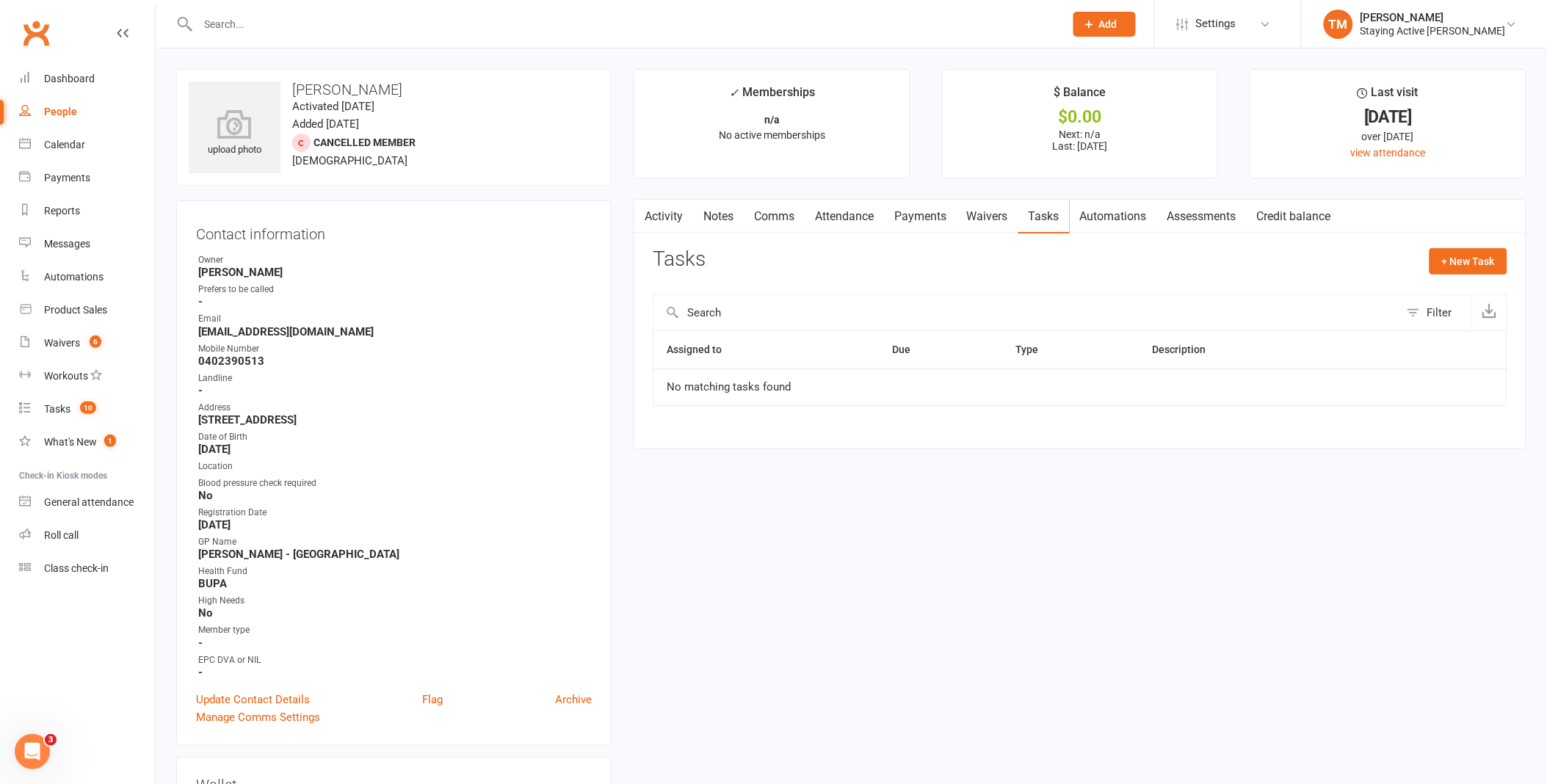
click at [1124, 213] on link "Automations" at bounding box center [1113, 216] width 88 height 34
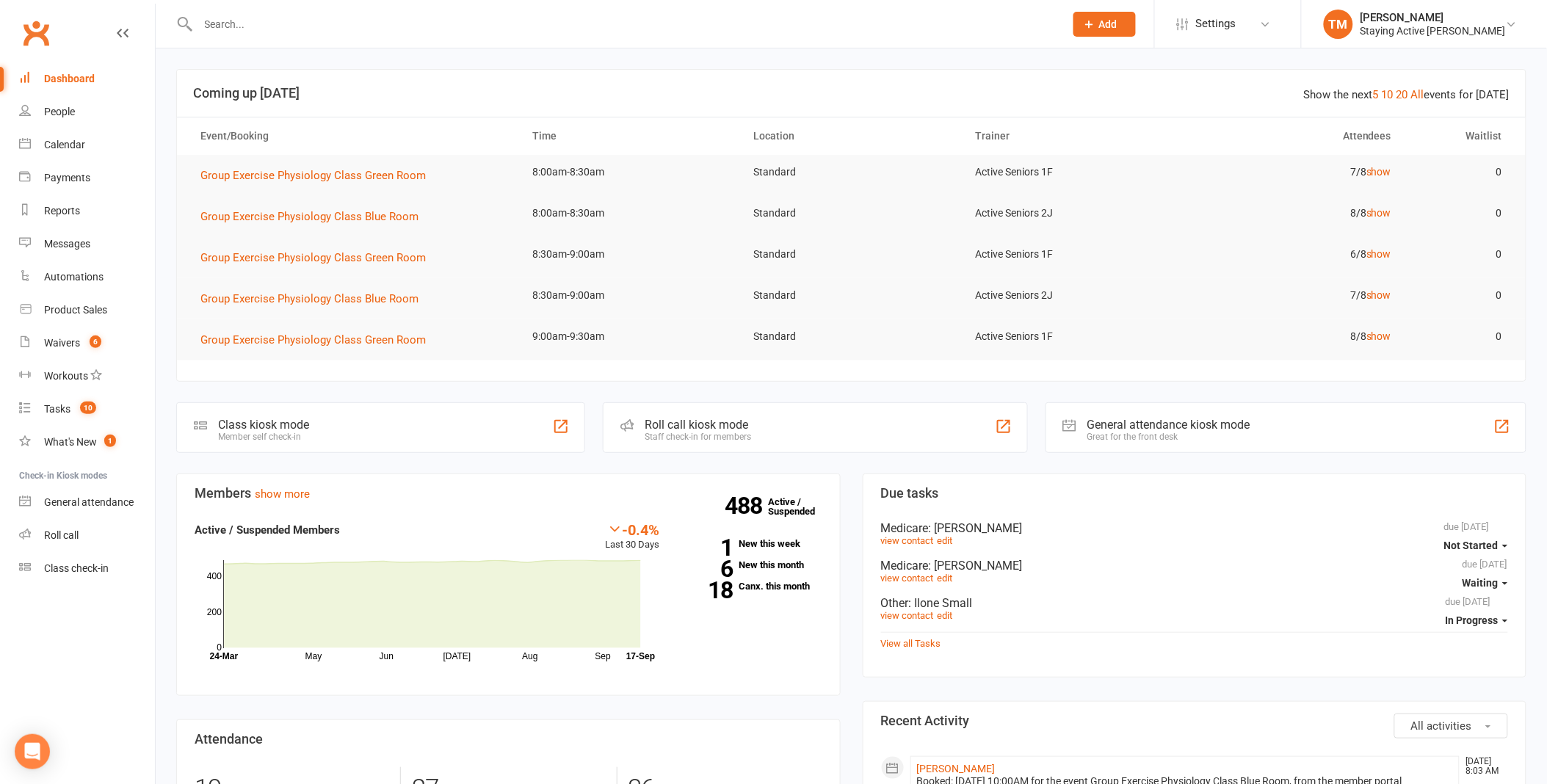
click at [274, 16] on input "text" at bounding box center [624, 24] width 860 height 20
type input "john jessup"
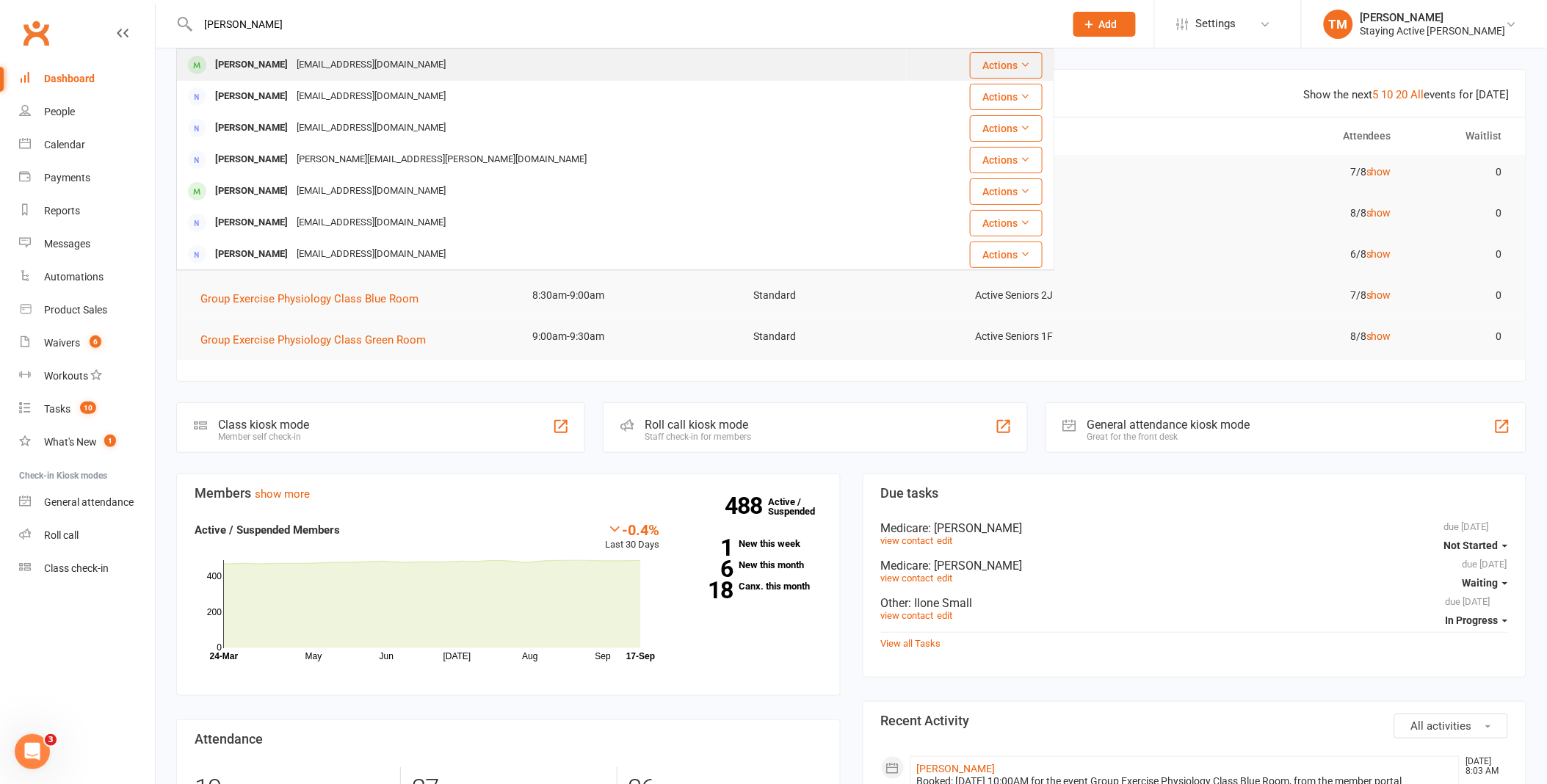
click at [292, 74] on div "johnsjessup@yahoo.com.au" at bounding box center [371, 65] width 158 height 21
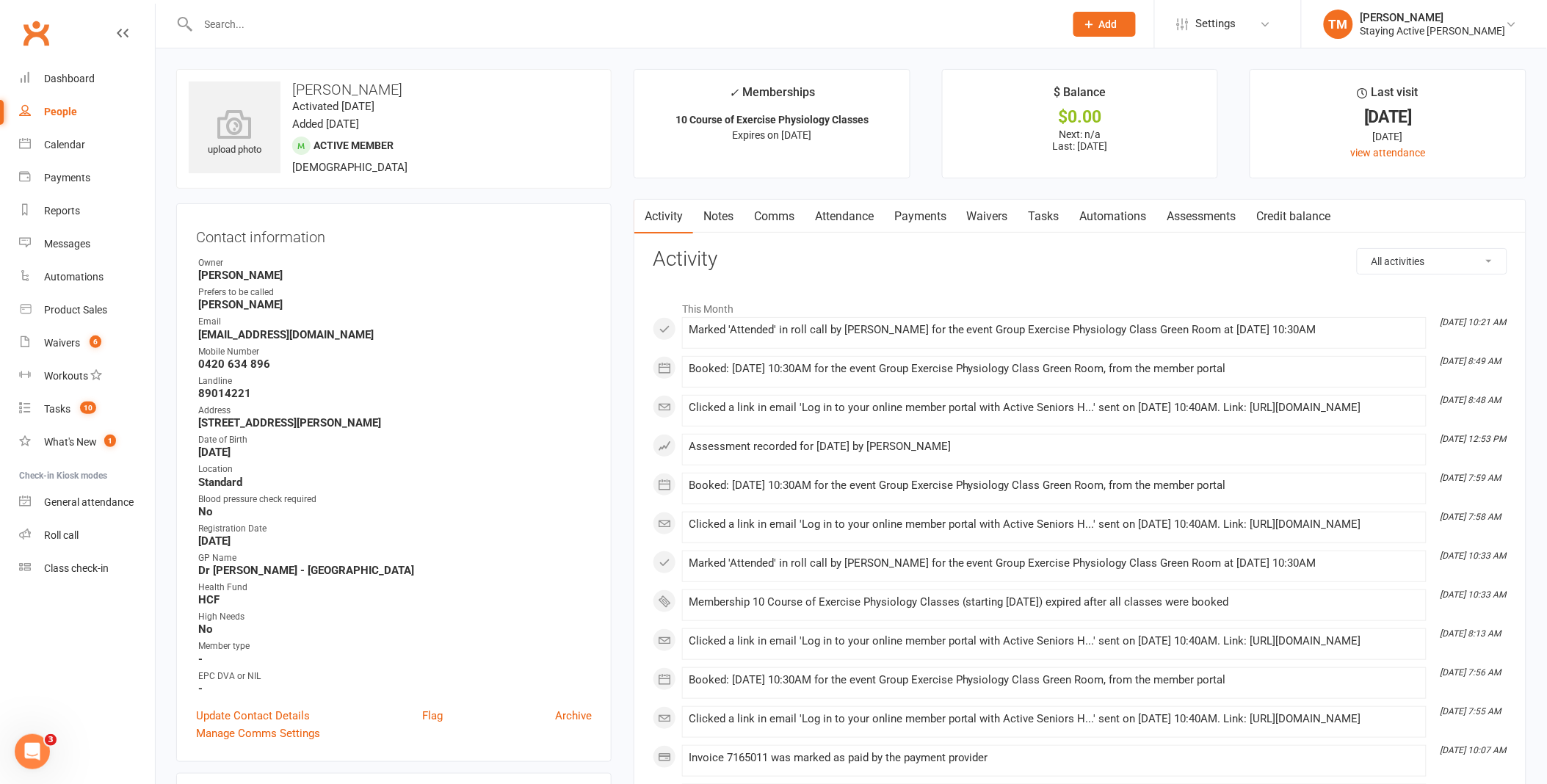
click at [1209, 208] on link "Assessments" at bounding box center [1202, 216] width 89 height 34
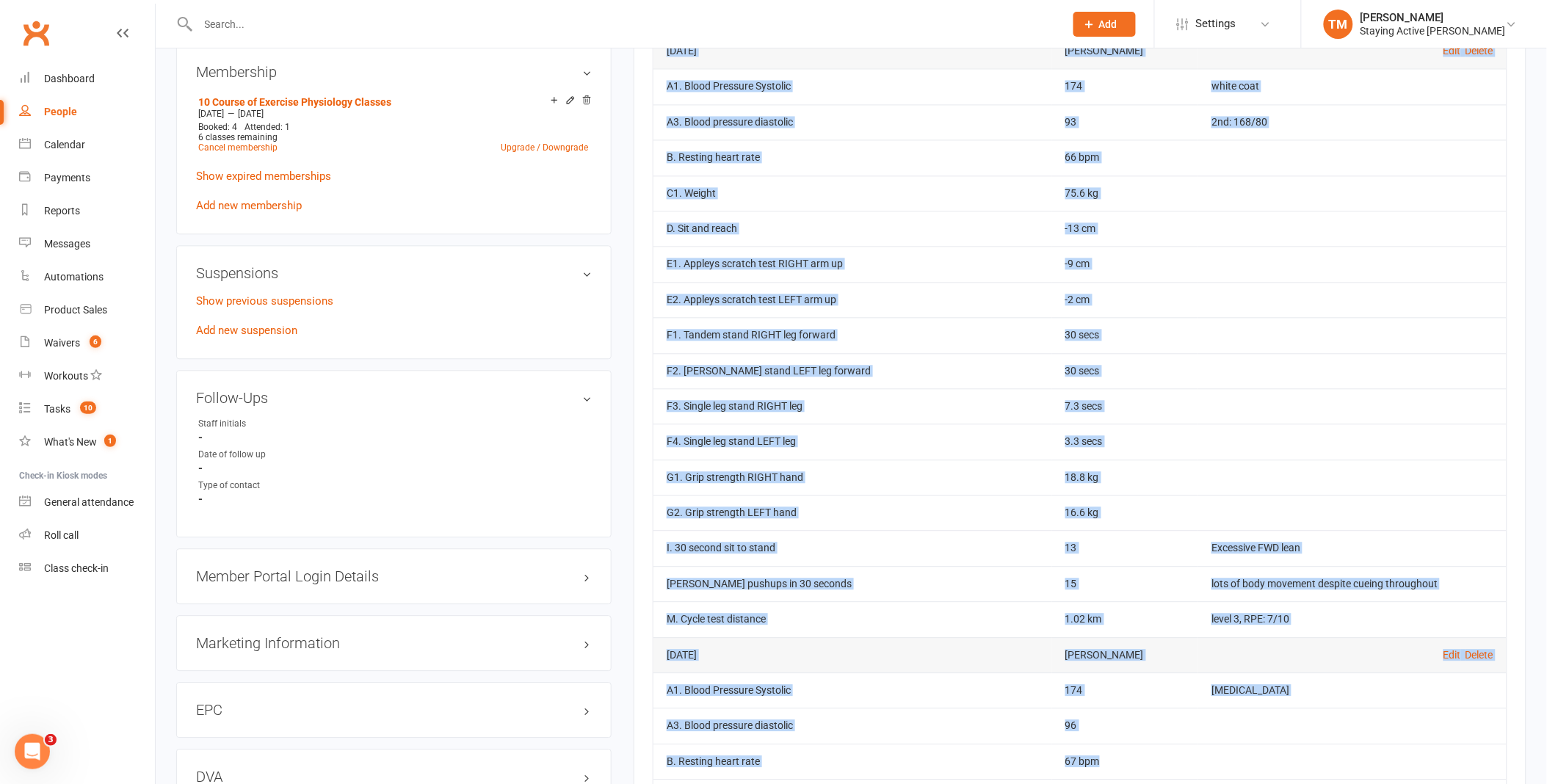
scroll to position [1036, 0]
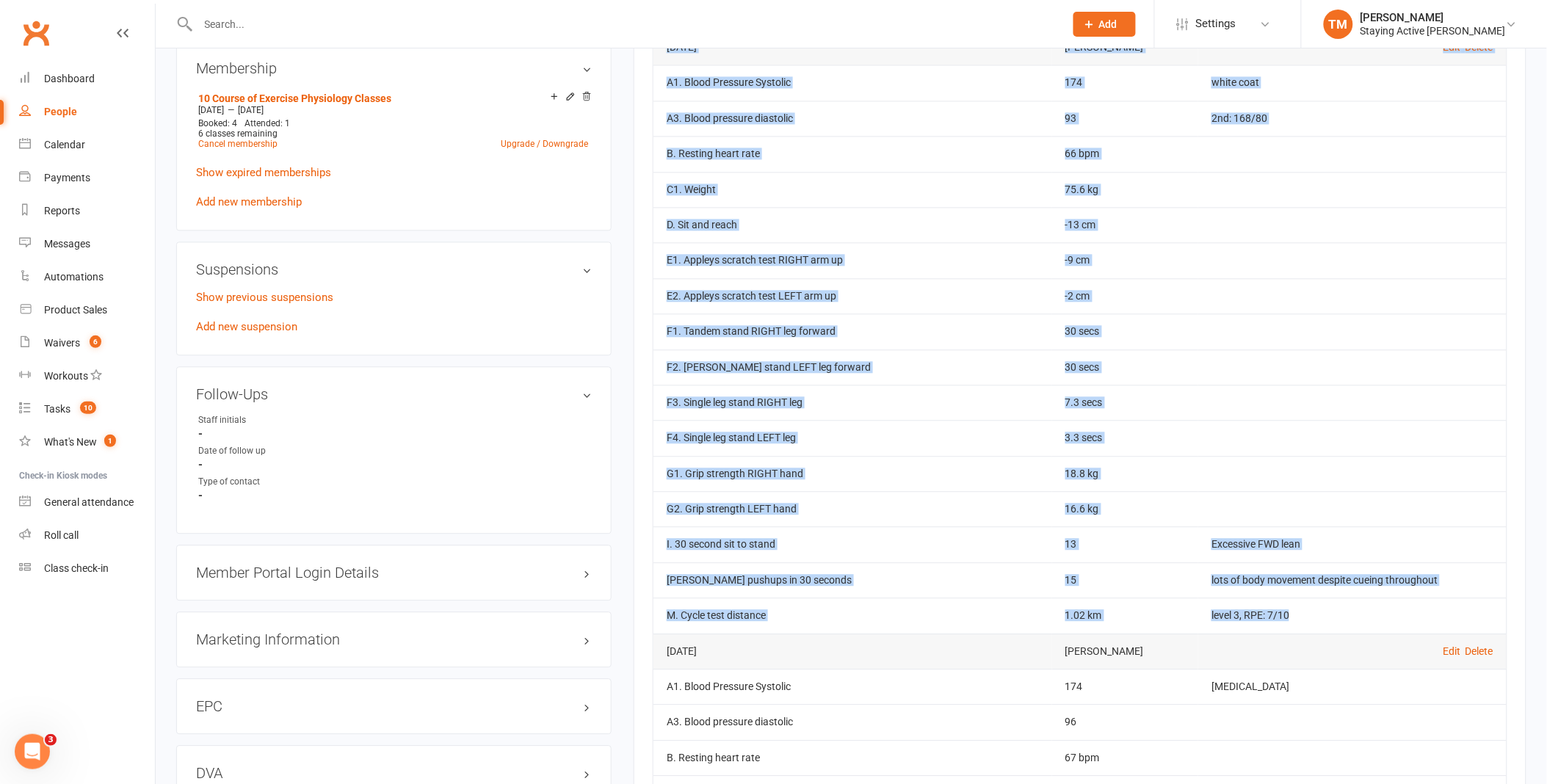
drag, startPoint x: 666, startPoint y: 148, endPoint x: 1281, endPoint y: 619, distance: 774.6
copy table "Sep 12, 2025 Leena Yang Edit Delete A1. Blood Pressure Systolic 158 SpO2% 98 A3…"
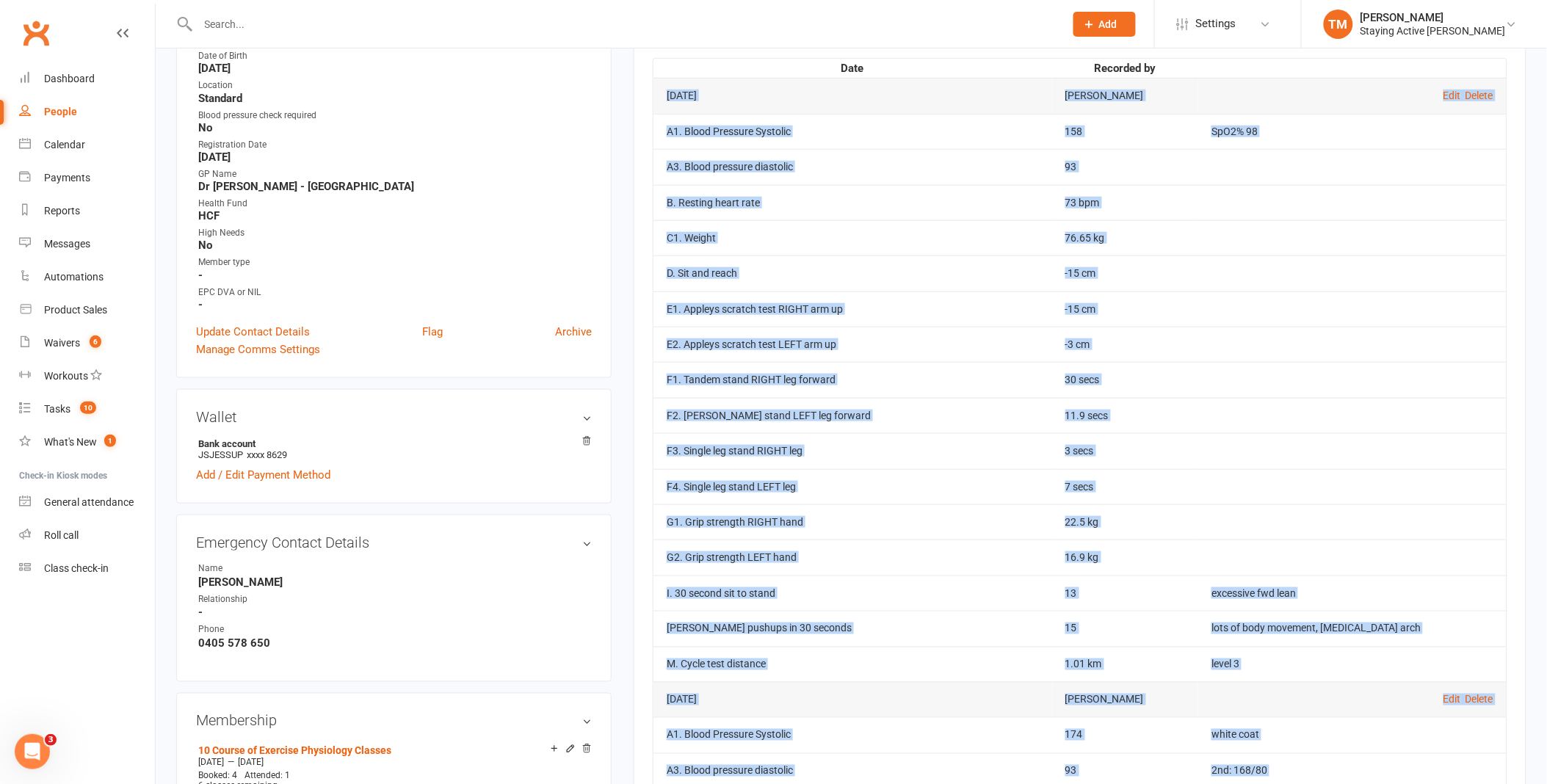
scroll to position [58, 0]
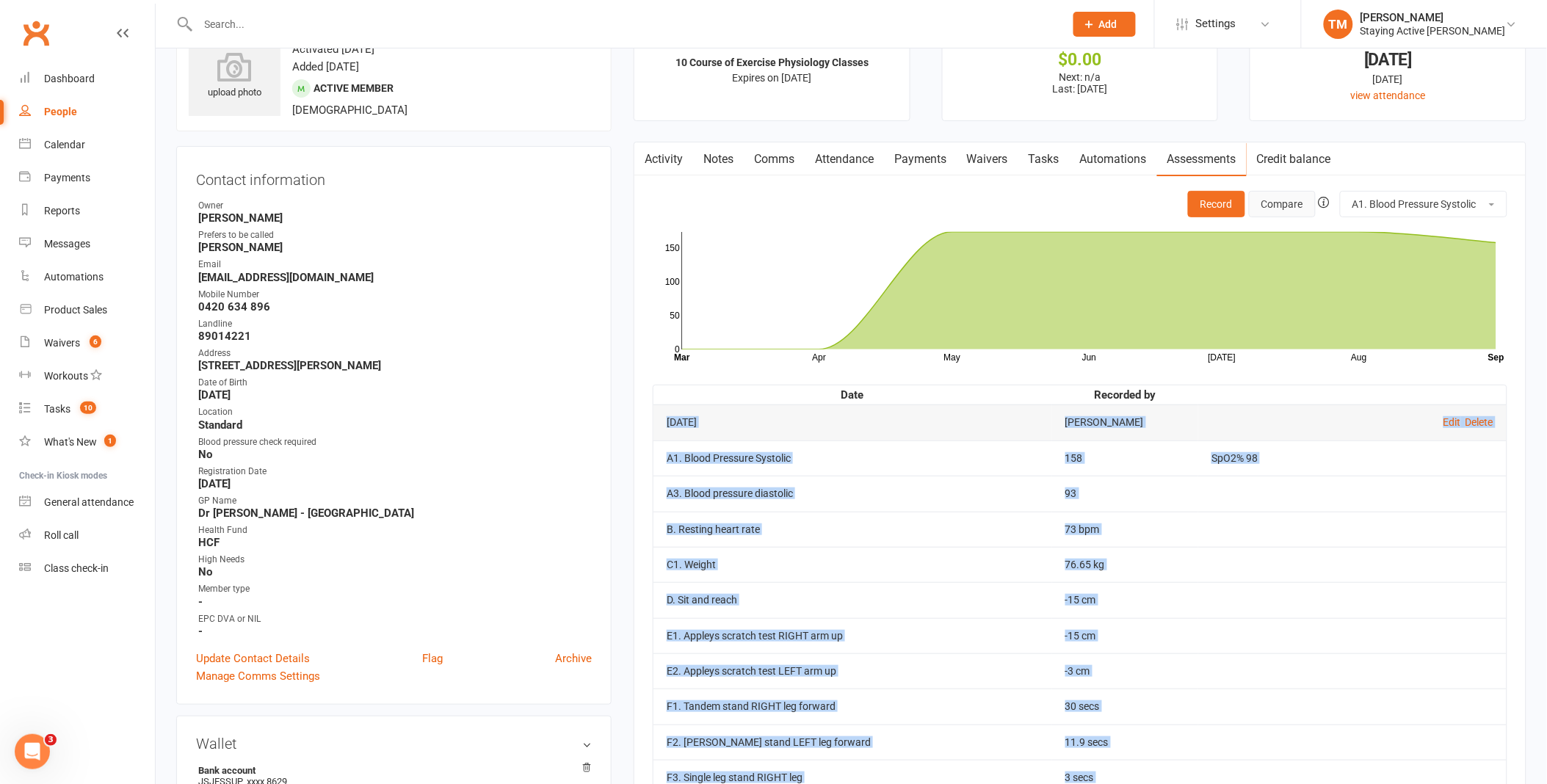
click at [1263, 204] on button "Compare" at bounding box center [1282, 203] width 66 height 27
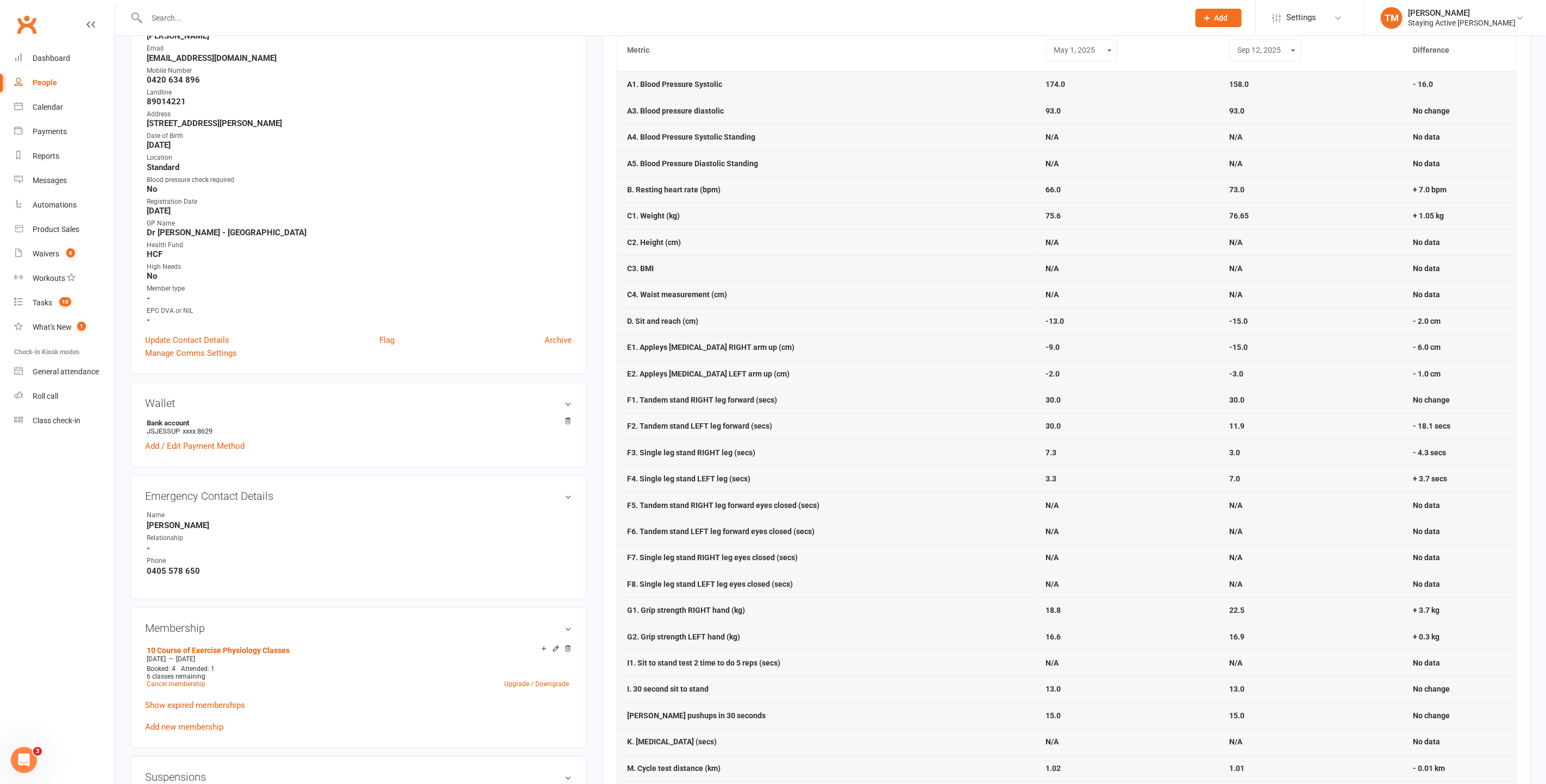
scroll to position [191, 0]
click at [967, 32] on div at bounding box center [655, 17] width 1051 height 35
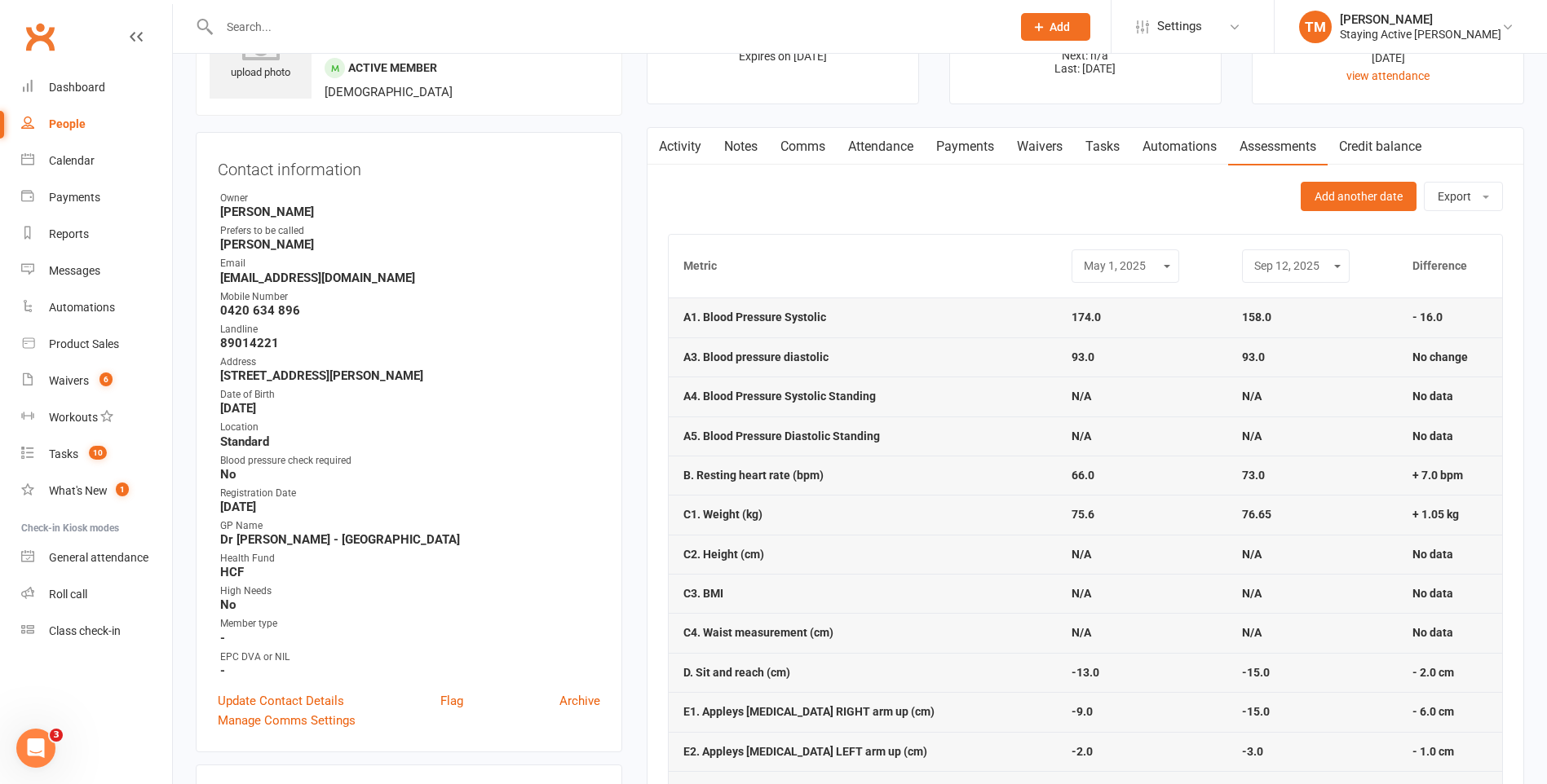
scroll to position [0, 0]
